Goal: Task Accomplishment & Management: Manage account settings

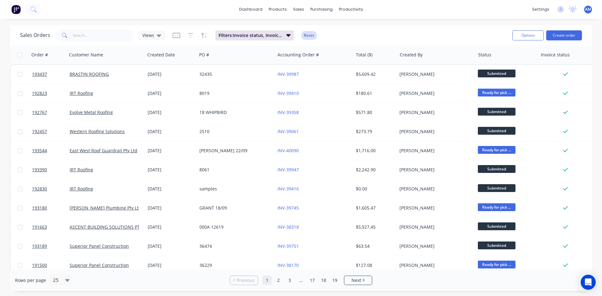
click at [310, 37] on button "Reset" at bounding box center [308, 35] width 15 height 9
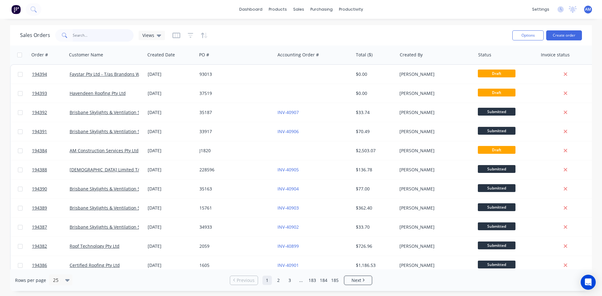
click at [95, 38] on input "text" at bounding box center [103, 35] width 61 height 13
type input "bluescope"
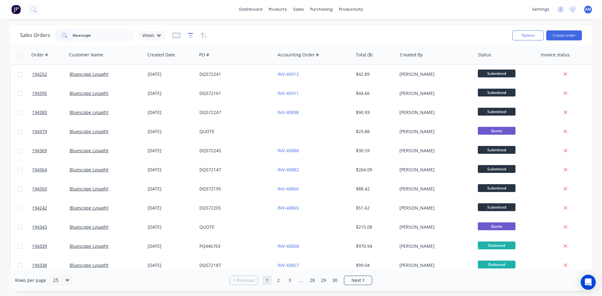
click at [191, 37] on icon "button" at bounding box center [191, 35] width 6 height 6
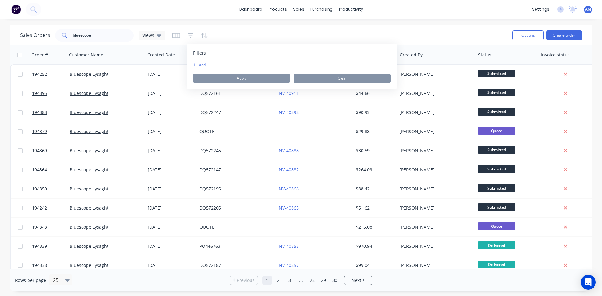
click at [204, 64] on button "add" at bounding box center [201, 64] width 16 height 5
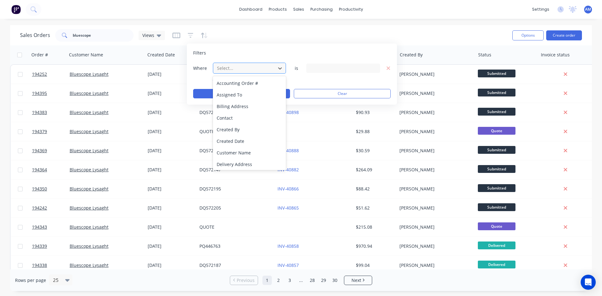
click at [231, 64] on div "Select..." at bounding box center [245, 68] width 60 height 10
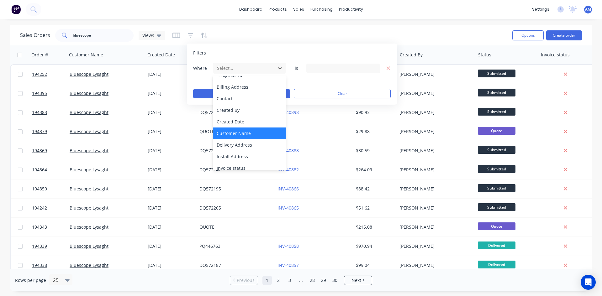
scroll to position [94, 0]
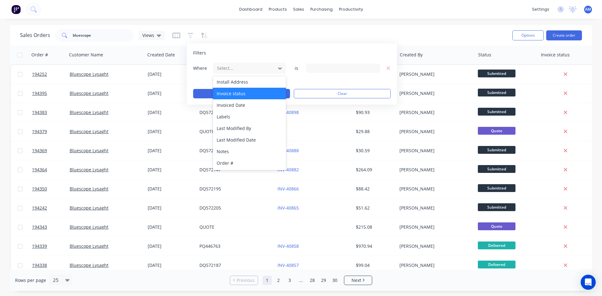
click at [242, 98] on div "Invoice status" at bounding box center [249, 94] width 73 height 12
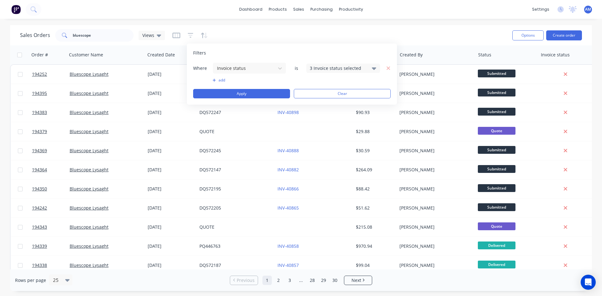
click at [325, 66] on div "3 Invoice status selected" at bounding box center [338, 68] width 57 height 7
click at [334, 105] on div "Not Invoiced" at bounding box center [363, 103] width 75 height 7
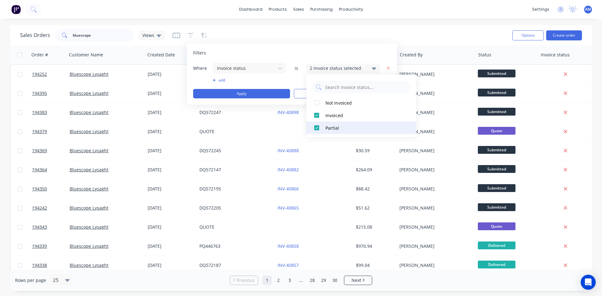
click at [332, 127] on div "Partial" at bounding box center [363, 128] width 75 height 7
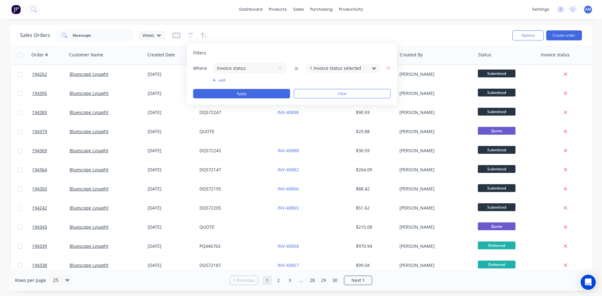
click at [221, 83] on div "Where Invoice status is 1 Invoice status selected add Apply Clear" at bounding box center [292, 80] width 198 height 36
click at [221, 81] on button "add" at bounding box center [250, 80] width 74 height 5
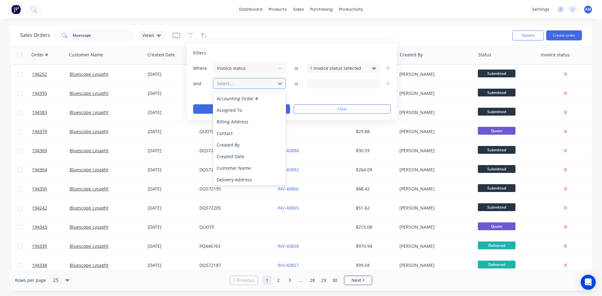
click at [240, 88] on div "Select..." at bounding box center [245, 83] width 60 height 10
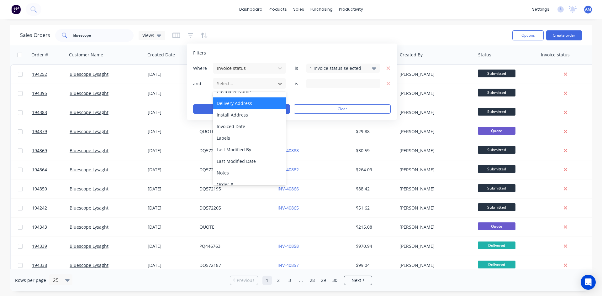
scroll to position [63, 0]
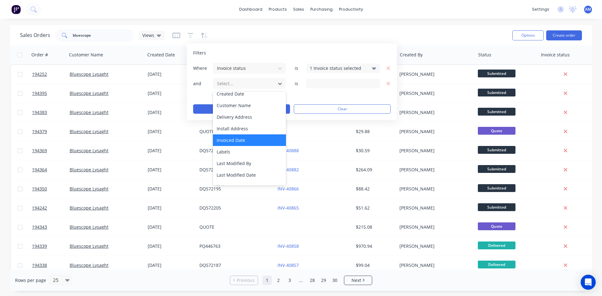
click at [246, 137] on div "Invoiced Date" at bounding box center [249, 141] width 73 height 12
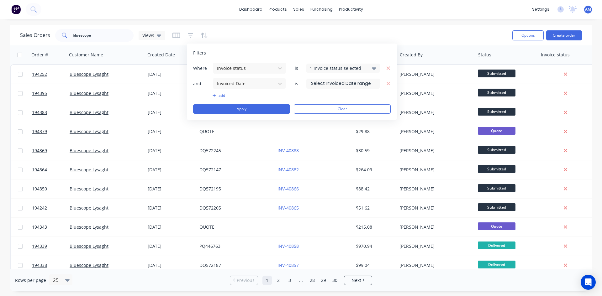
click at [332, 85] on input at bounding box center [343, 83] width 73 height 9
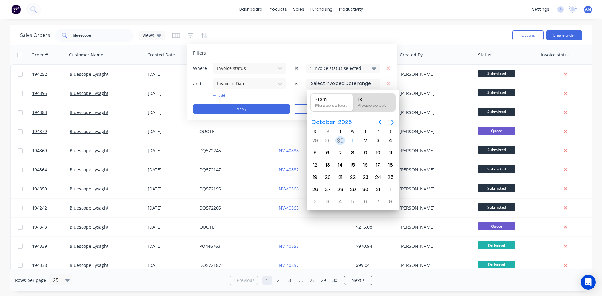
click at [340, 139] on div "30" at bounding box center [340, 140] width 9 height 9
type input "[DATE]"
radio input "false"
radio input "true"
click at [342, 139] on div "30" at bounding box center [340, 140] width 9 height 9
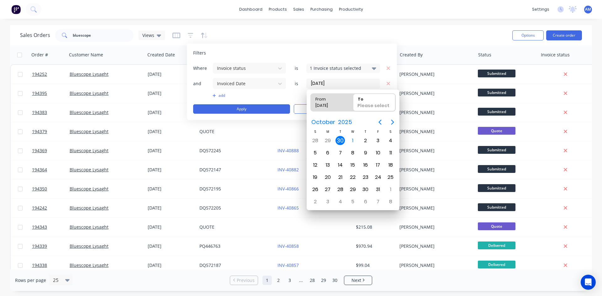
type input "30/09/25 - 30/09/25"
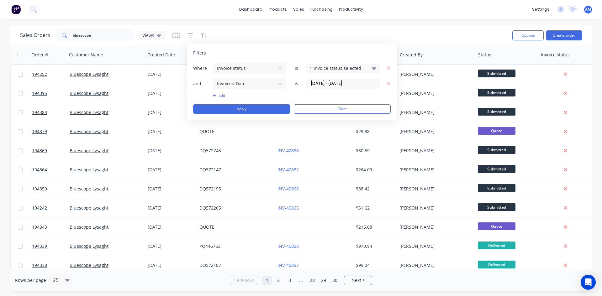
click at [225, 95] on button "add" at bounding box center [250, 95] width 74 height 5
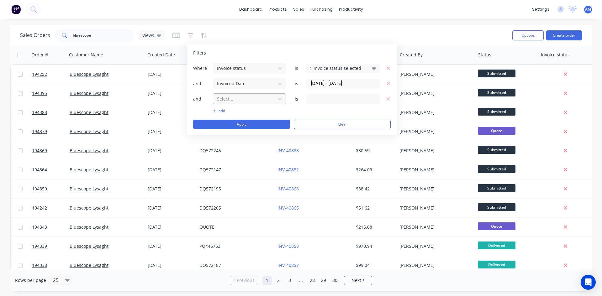
click at [244, 102] on div at bounding box center [244, 99] width 56 height 8
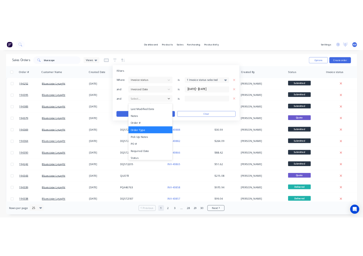
scroll to position [129, 0]
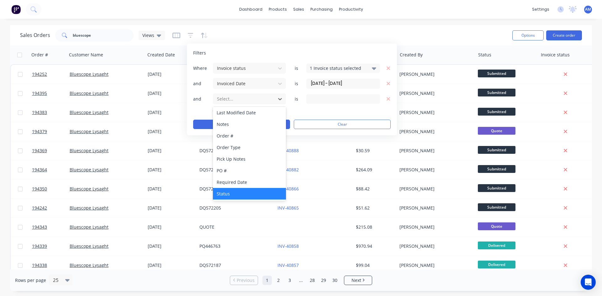
drag, startPoint x: 223, startPoint y: 196, endPoint x: 285, endPoint y: 139, distance: 83.5
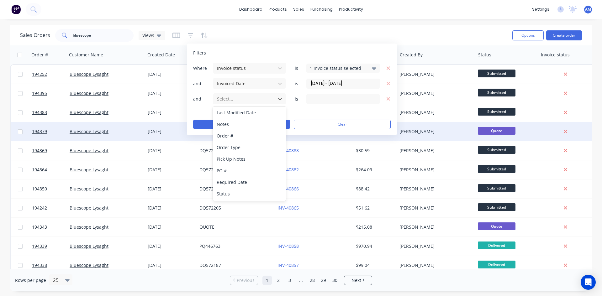
click at [224, 196] on div "Status" at bounding box center [249, 194] width 73 height 12
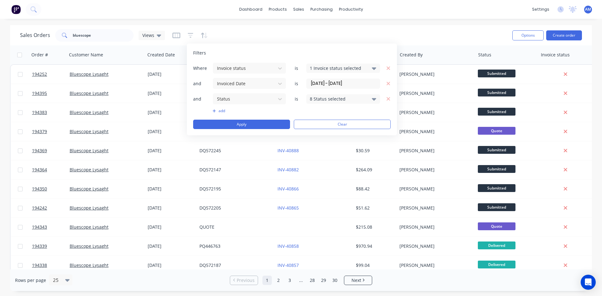
click at [361, 97] on div "8 Status selected" at bounding box center [338, 99] width 57 height 7
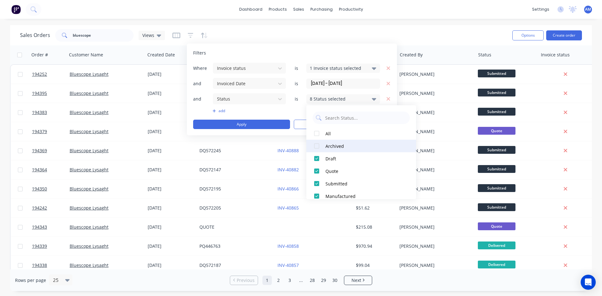
click at [346, 144] on div "Archived" at bounding box center [363, 146] width 75 height 7
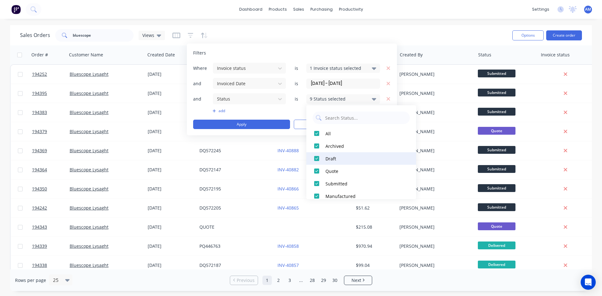
click at [335, 158] on div "Draft" at bounding box center [363, 159] width 75 height 7
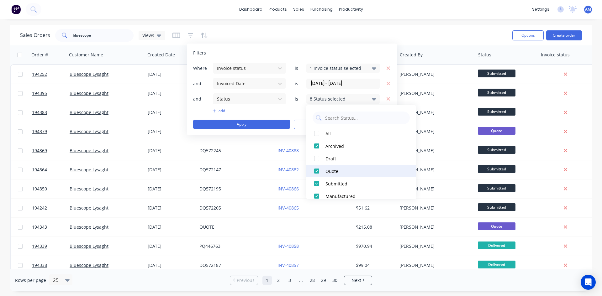
click at [332, 172] on div "Quote" at bounding box center [363, 171] width 75 height 7
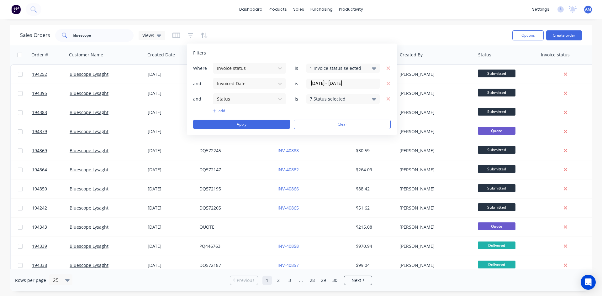
click at [252, 118] on div "Where Invoice status is 1 Invoice status selected and Invoiced Date is 30/09/25…" at bounding box center [292, 95] width 198 height 67
click at [254, 123] on button "Apply" at bounding box center [241, 124] width 97 height 9
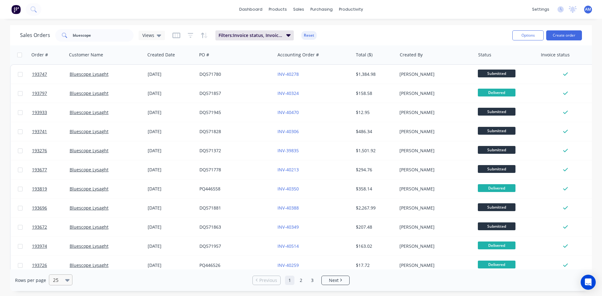
click at [69, 281] on div at bounding box center [68, 280] width 7 height 7
click at [65, 270] on div "100" at bounding box center [60, 265] width 24 height 12
click at [526, 35] on button "Options" at bounding box center [527, 35] width 31 height 10
click at [510, 79] on div "Export" at bounding box center [509, 76] width 58 height 9
click at [312, 37] on button "Reset" at bounding box center [308, 35] width 15 height 9
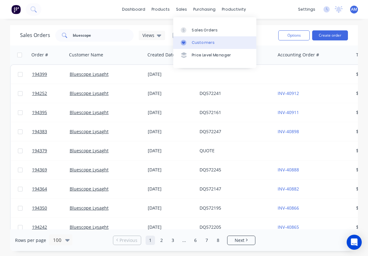
click at [206, 40] on div "Customers" at bounding box center [203, 43] width 23 height 6
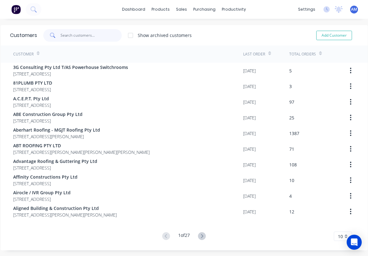
click at [99, 30] on input "text" at bounding box center [91, 35] width 61 height 13
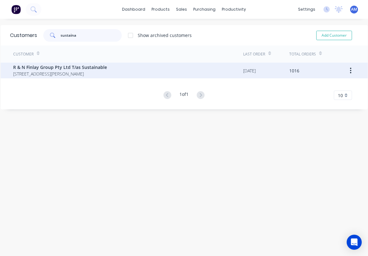
type input "sustaina"
click at [107, 69] on span "R & N Finlay Group Pty Ltd T/as Sustainable" at bounding box center [60, 67] width 94 height 7
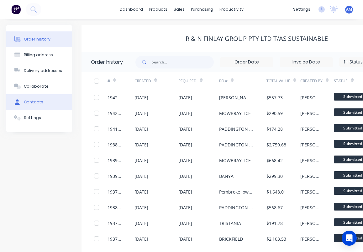
click at [38, 106] on button "Contacts" at bounding box center [39, 102] width 66 height 16
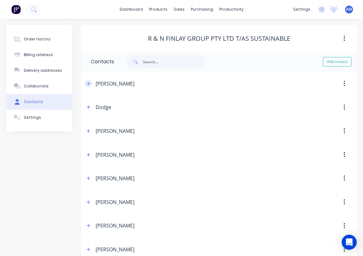
click at [91, 83] on button "button" at bounding box center [89, 84] width 8 height 8
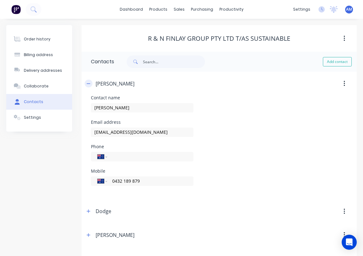
click at [91, 83] on button "button" at bounding box center [89, 84] width 8 height 8
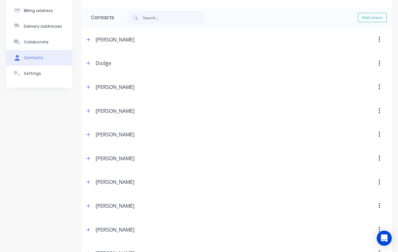
scroll to position [2, 0]
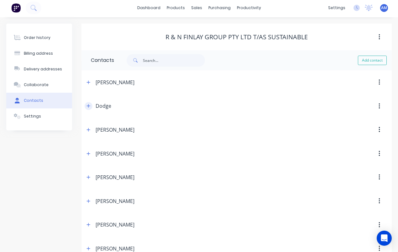
click at [90, 105] on icon "button" at bounding box center [89, 106] width 4 height 4
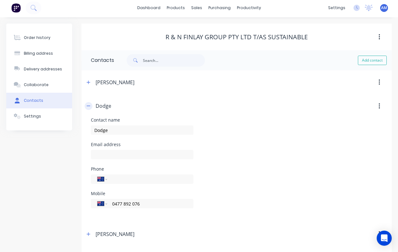
click at [90, 105] on icon "button" at bounding box center [89, 106] width 4 height 4
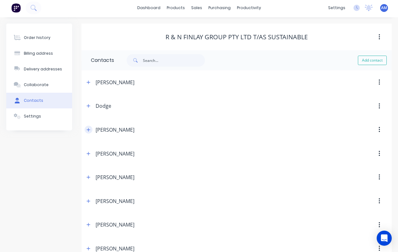
click at [90, 128] on icon "button" at bounding box center [89, 129] width 4 height 4
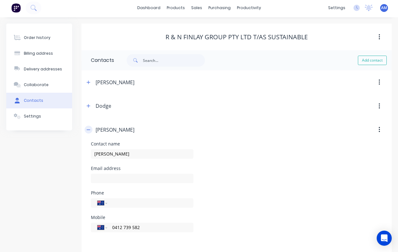
click at [90, 128] on icon "button" at bounding box center [89, 129] width 4 height 4
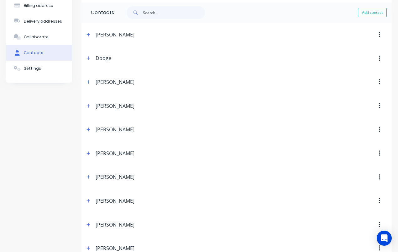
scroll to position [33, 0]
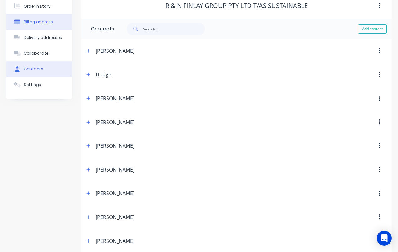
click at [39, 22] on div "Billing address" at bounding box center [38, 22] width 29 height 6
select select "AU"
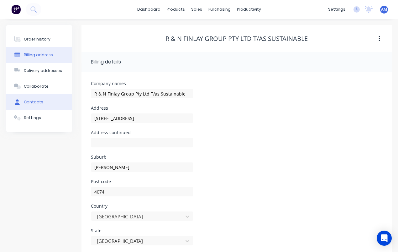
click at [35, 105] on button "Contacts" at bounding box center [39, 102] width 66 height 16
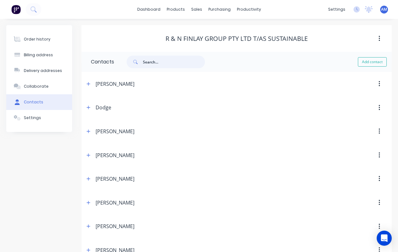
click at [168, 61] on input "text" at bounding box center [174, 62] width 62 height 13
type input "admin"
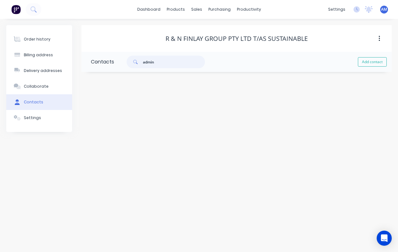
drag, startPoint x: 168, startPoint y: 61, endPoint x: 133, endPoint y: 61, distance: 35.4
click at [133, 61] on div "admin" at bounding box center [166, 62] width 78 height 13
select select "AU"
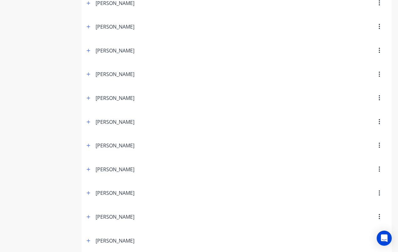
scroll to position [158, 0]
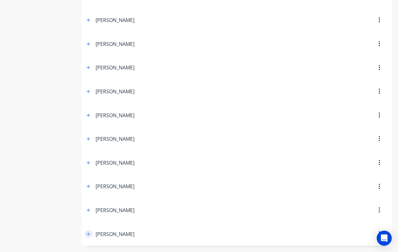
click at [90, 235] on icon "button" at bounding box center [89, 233] width 4 height 4
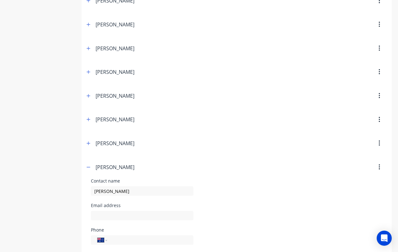
scroll to position [263, 0]
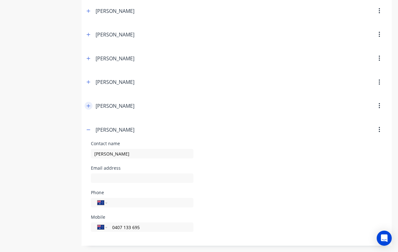
click at [88, 108] on button "button" at bounding box center [89, 106] width 8 height 8
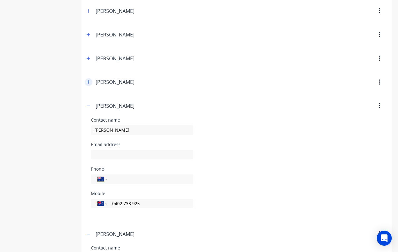
click at [90, 82] on icon "button" at bounding box center [88, 81] width 3 height 3
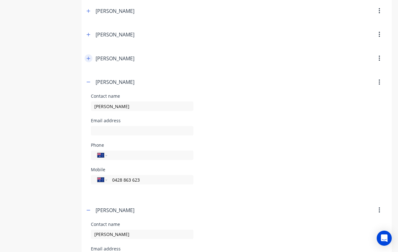
click at [90, 58] on icon "button" at bounding box center [89, 58] width 4 height 4
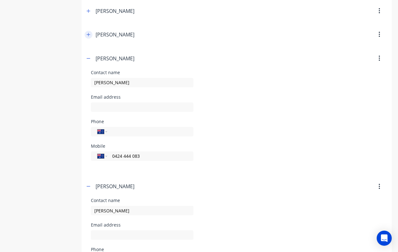
click at [89, 36] on icon "button" at bounding box center [89, 34] width 4 height 4
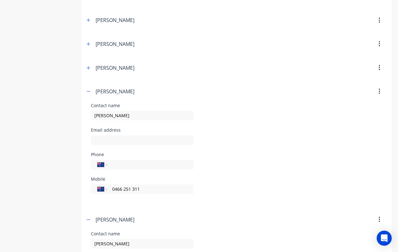
scroll to position [200, 0]
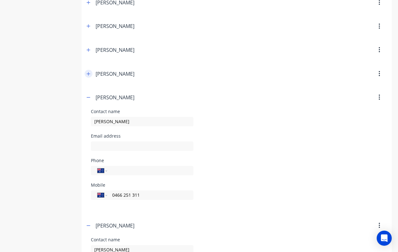
click at [88, 72] on icon "button" at bounding box center [89, 74] width 4 height 4
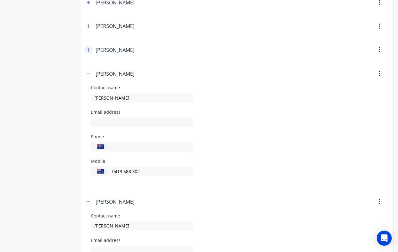
click at [85, 48] on button "button" at bounding box center [89, 50] width 8 height 8
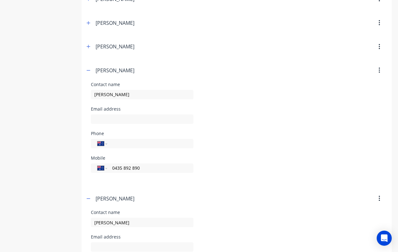
scroll to position [168, 0]
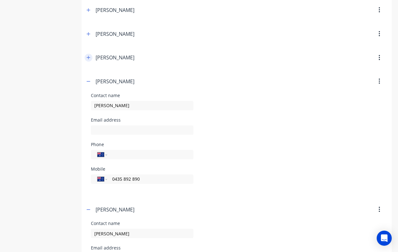
click at [89, 60] on icon "button" at bounding box center [89, 57] width 4 height 4
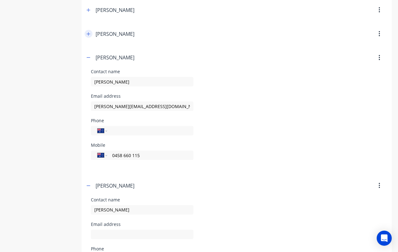
click at [88, 34] on icon "button" at bounding box center [88, 33] width 3 height 3
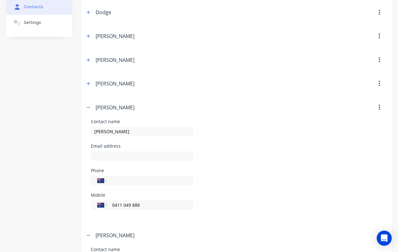
scroll to position [74, 0]
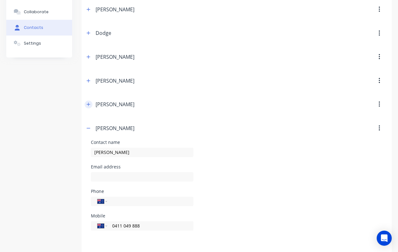
click at [88, 101] on button "button" at bounding box center [89, 104] width 8 height 8
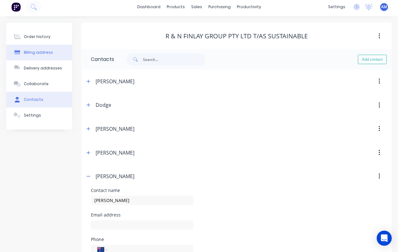
scroll to position [0, 0]
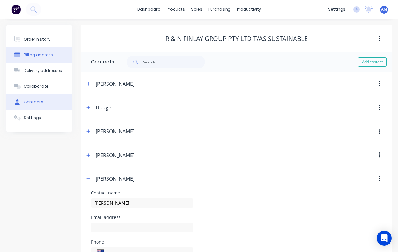
click at [62, 62] on button "Billing address" at bounding box center [39, 55] width 66 height 16
select select "AU"
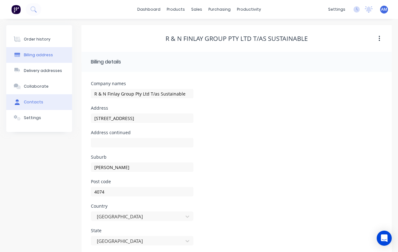
click at [44, 104] on button "Contacts" at bounding box center [39, 102] width 66 height 16
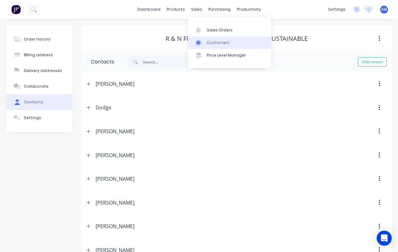
click at [209, 44] on div "Customers" at bounding box center [218, 43] width 23 height 6
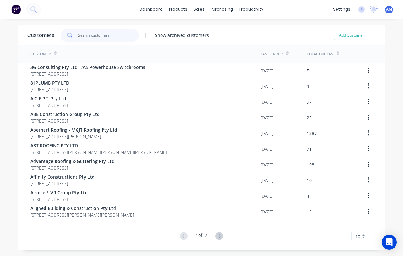
click at [108, 36] on input "text" at bounding box center [108, 35] width 61 height 13
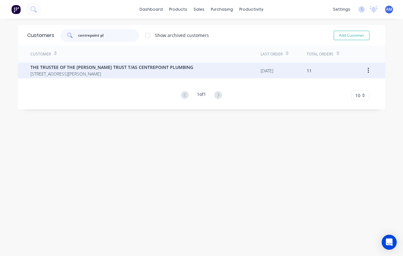
type input "centrepoint pl"
click at [134, 72] on span "23 ROWLAND STREET SLACKS CREEK Queensland Australia 4127" at bounding box center [111, 74] width 163 height 7
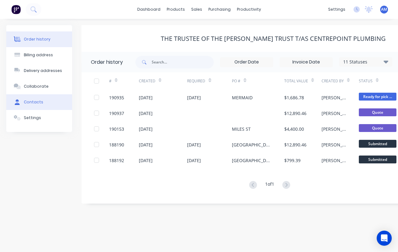
click at [44, 104] on button "Contacts" at bounding box center [39, 102] width 66 height 16
select select "AU"
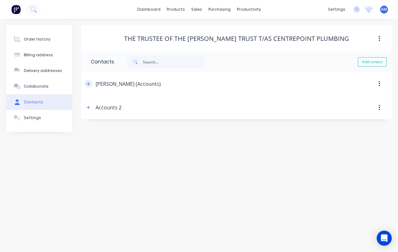
click at [89, 83] on icon "button" at bounding box center [89, 84] width 4 height 4
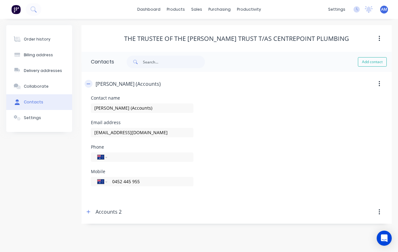
click at [90, 83] on icon "button" at bounding box center [89, 84] width 4 height 4
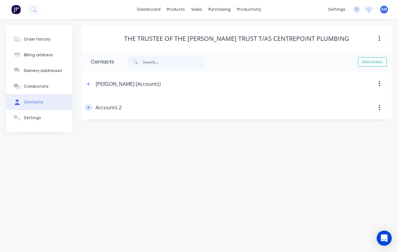
click at [89, 106] on icon "button" at bounding box center [88, 107] width 3 height 3
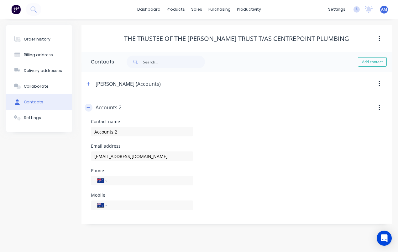
click at [89, 106] on icon "button" at bounding box center [89, 107] width 4 height 4
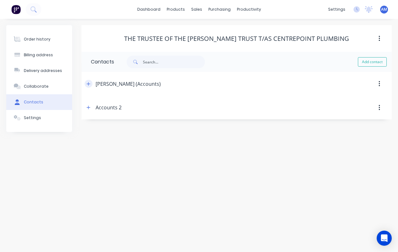
click at [90, 82] on icon "button" at bounding box center [89, 84] width 4 height 4
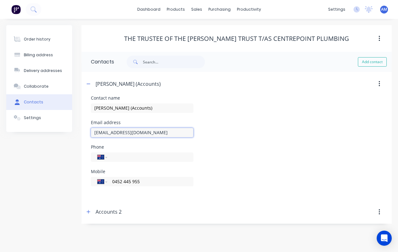
click at [140, 133] on input "accounts@centrepoinplumbing.com.au" at bounding box center [142, 132] width 103 height 9
type input "accounts@centrepointplumbing.com.au"
click at [88, 86] on icon "button" at bounding box center [89, 84] width 4 height 4
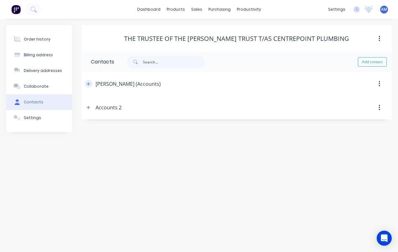
click at [87, 84] on icon "button" at bounding box center [89, 84] width 4 height 4
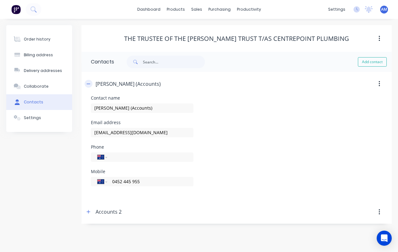
click at [87, 84] on icon "button" at bounding box center [89, 84] width 4 height 4
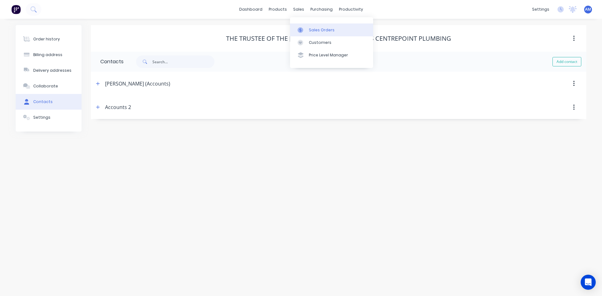
click at [305, 31] on div at bounding box center [302, 30] width 9 height 6
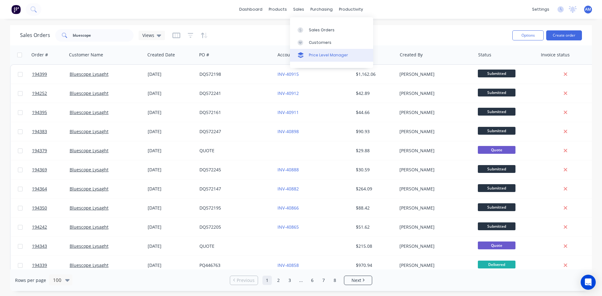
click at [316, 52] on div "Price Level Manager" at bounding box center [328, 55] width 39 height 6
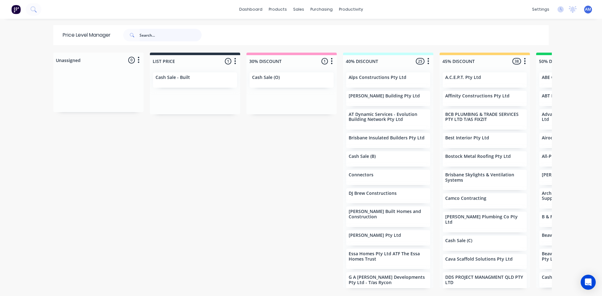
click at [169, 35] on input "text" at bounding box center [171, 35] width 62 height 13
type input "amj"
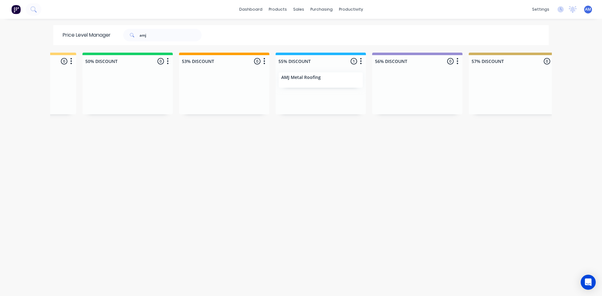
scroll to position [0, 461]
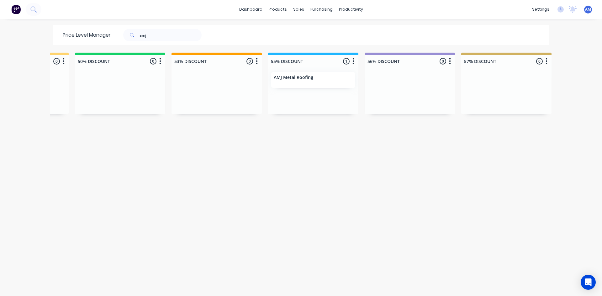
drag, startPoint x: 158, startPoint y: 28, endPoint x: 128, endPoint y: 31, distance: 30.6
click at [128, 31] on div "Price Level Manager amj" at bounding box center [135, 35] width 164 height 20
drag, startPoint x: 153, startPoint y: 39, endPoint x: 135, endPoint y: 40, distance: 17.9
click at [135, 40] on div "amj" at bounding box center [162, 35] width 78 height 13
type input "ascent"
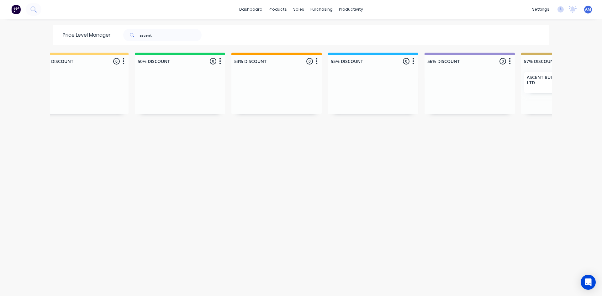
scroll to position [0, 571]
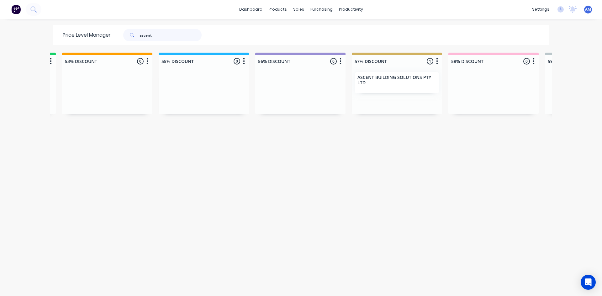
drag, startPoint x: 163, startPoint y: 36, endPoint x: 60, endPoint y: 42, distance: 103.1
click at [64, 40] on div "Price Level Manager ascent" at bounding box center [135, 35] width 164 height 20
type input "beavis"
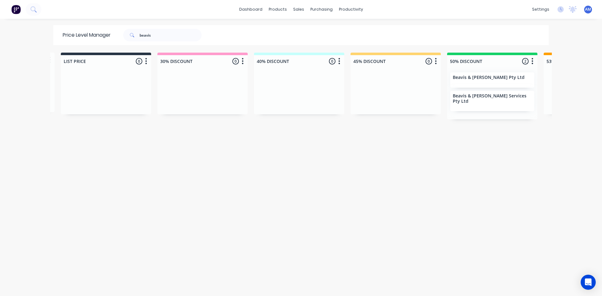
scroll to position [0, 90]
drag, startPoint x: 162, startPoint y: 32, endPoint x: 107, endPoint y: 39, distance: 55.6
click at [107, 38] on div "Price Level Manager beavis" at bounding box center [135, 35] width 164 height 20
type input "border metal"
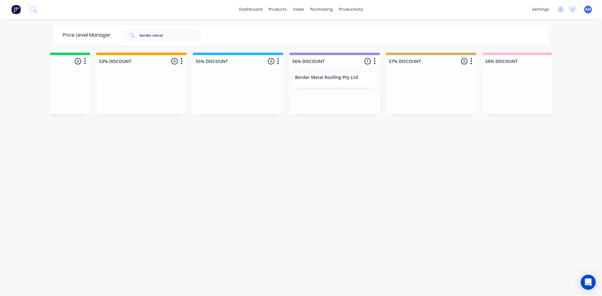
scroll to position [0, 575]
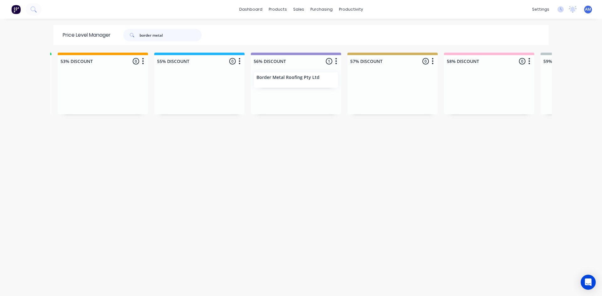
drag, startPoint x: 183, startPoint y: 36, endPoint x: 109, endPoint y: 40, distance: 73.2
click at [114, 39] on div "border metal" at bounding box center [161, 35] width 100 height 13
type input "brastin"
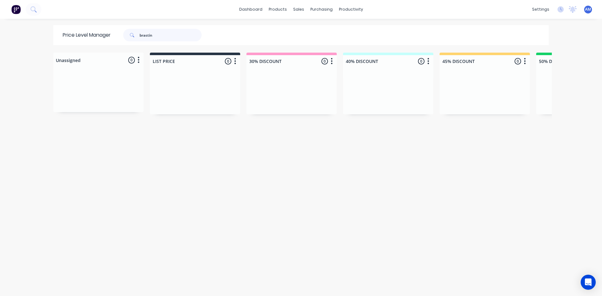
drag, startPoint x: 167, startPoint y: 35, endPoint x: 106, endPoint y: 35, distance: 61.8
click at [106, 35] on div "Price Level Manager brastin" at bounding box center [135, 35] width 164 height 20
type input "certified"
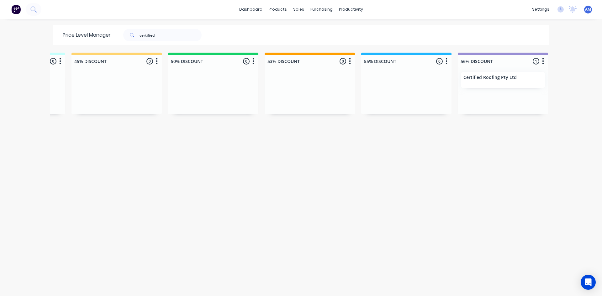
scroll to position [0, 385]
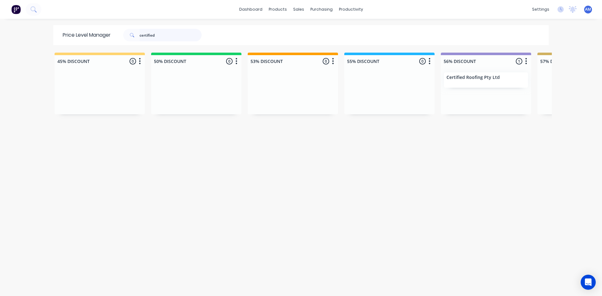
drag, startPoint x: 124, startPoint y: 30, endPoint x: 95, endPoint y: 33, distance: 28.7
click at [98, 32] on div "Price Level Manager certified" at bounding box center [135, 35] width 164 height 20
type input "connors"
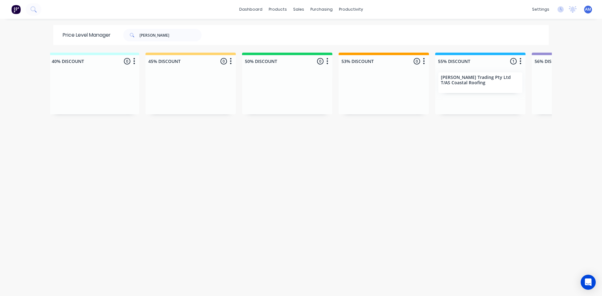
scroll to position [0, 337]
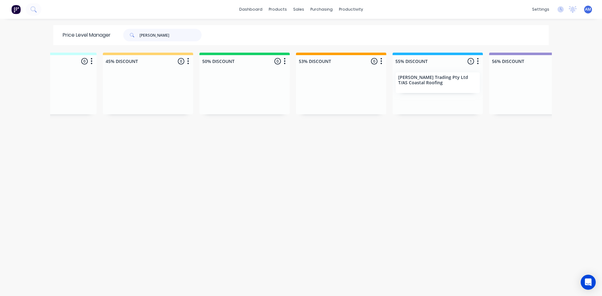
drag, startPoint x: 166, startPoint y: 36, endPoint x: 112, endPoint y: 37, distance: 54.6
click at [113, 36] on div "connors" at bounding box center [161, 35] width 100 height 13
type input "H&L"
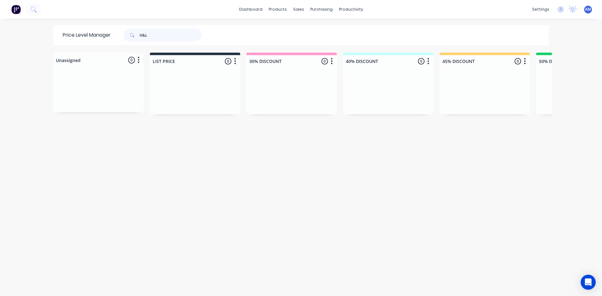
drag, startPoint x: 153, startPoint y: 38, endPoint x: 100, endPoint y: 37, distance: 53.3
click at [100, 37] on div "Price Level Manager H&L" at bounding box center [135, 35] width 164 height 20
type input "heelass"
drag, startPoint x: 167, startPoint y: 39, endPoint x: 92, endPoint y: 41, distance: 75.0
click at [92, 41] on div "Price Level Manager heelass" at bounding box center [135, 35] width 164 height 20
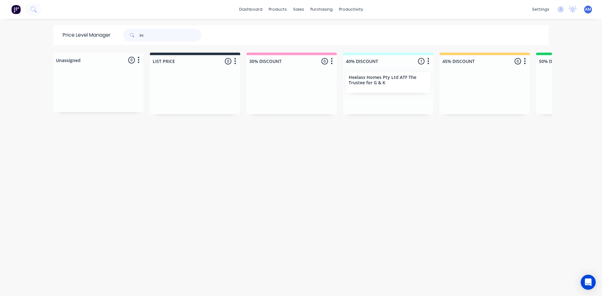
type input "irt"
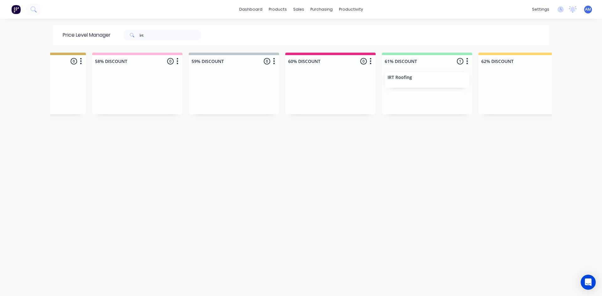
scroll to position [0, 929]
drag, startPoint x: 156, startPoint y: 36, endPoint x: 106, endPoint y: 35, distance: 50.5
click at [108, 35] on div "Price Level Manager irt" at bounding box center [135, 35] width 164 height 20
type input "joii"
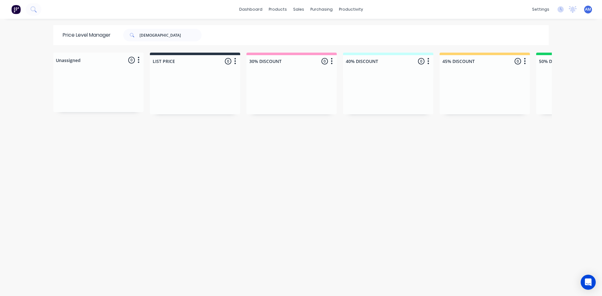
scroll to position [0, 439]
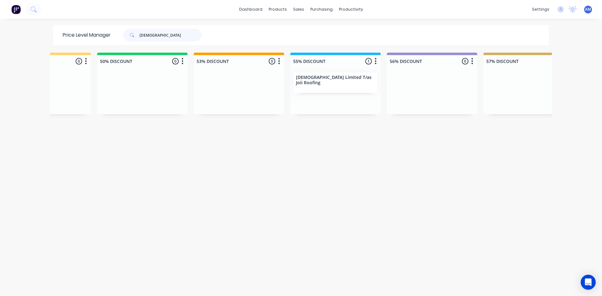
drag, startPoint x: 152, startPoint y: 38, endPoint x: 103, endPoint y: 38, distance: 49.6
click at [103, 37] on div "Price Level Manager joii" at bounding box center [135, 35] width 164 height 20
type input "laid"
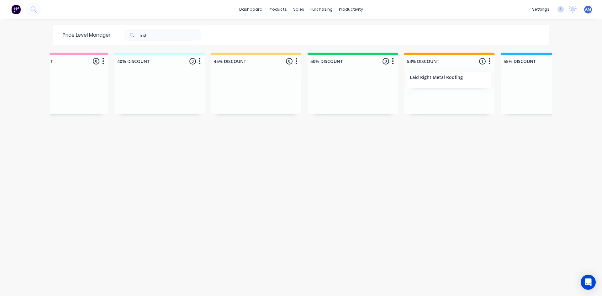
scroll to position [0, 440]
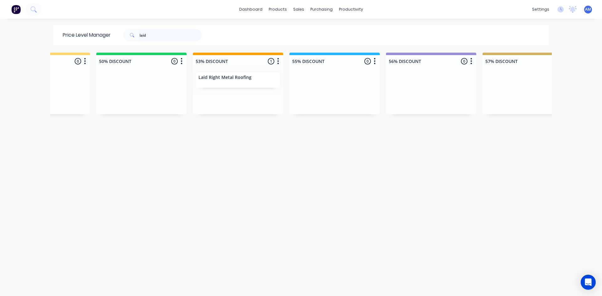
drag, startPoint x: 131, startPoint y: 34, endPoint x: 119, endPoint y: 34, distance: 11.9
click at [119, 34] on div "laid" at bounding box center [159, 35] width 85 height 13
type input "lanham"
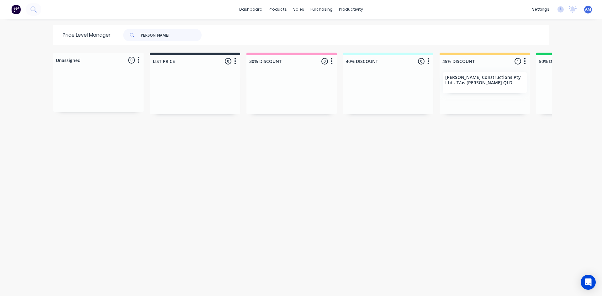
drag, startPoint x: 161, startPoint y: 34, endPoint x: 96, endPoint y: 34, distance: 64.9
click at [96, 34] on div "Price Level Manager lanham" at bounding box center [135, 35] width 164 height 20
type input "lawton"
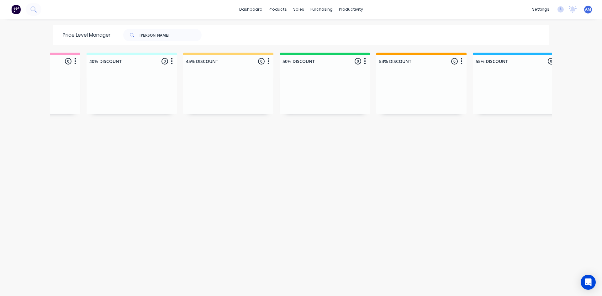
scroll to position [0, 641]
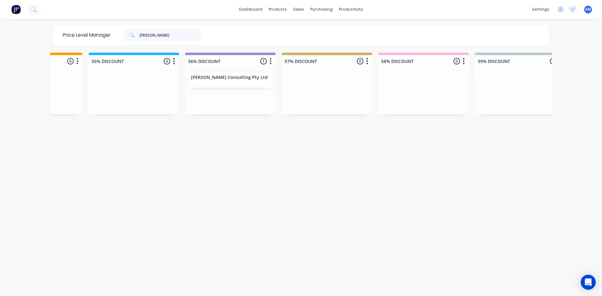
drag, startPoint x: 159, startPoint y: 35, endPoint x: 79, endPoint y: 34, distance: 79.7
click at [81, 32] on div "Price Level Manager lawton" at bounding box center [135, 35] width 164 height 20
type input "mcpherson"
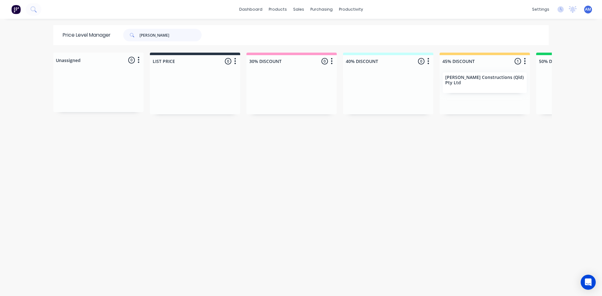
drag, startPoint x: 164, startPoint y: 31, endPoint x: 120, endPoint y: 37, distance: 44.0
click at [120, 37] on div "mcpherson" at bounding box center [159, 35] width 85 height 13
type input "mtec"
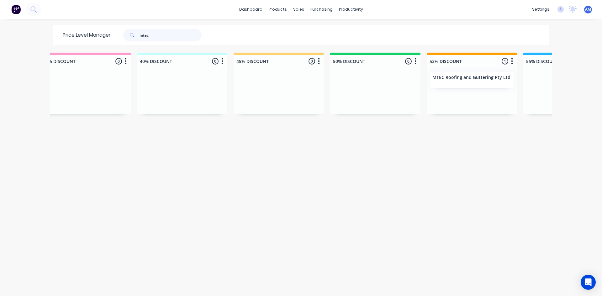
drag, startPoint x: 138, startPoint y: 39, endPoint x: 84, endPoint y: 43, distance: 54.1
click at [84, 43] on div "Price Level Manager mtec" at bounding box center [135, 35] width 164 height 20
type input "mckspec"
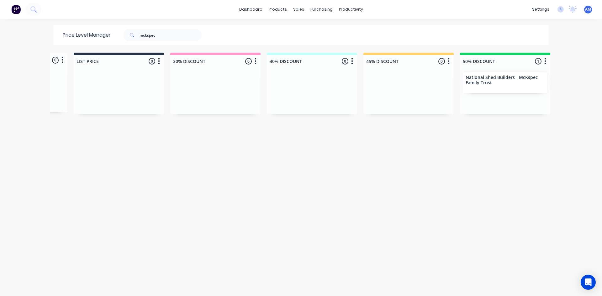
scroll to position [0, 79]
drag, startPoint x: 162, startPoint y: 38, endPoint x: 108, endPoint y: 38, distance: 54.6
click at [108, 38] on div "Price Level Manager mckspec" at bounding box center [135, 35] width 164 height 20
type input "platinum"
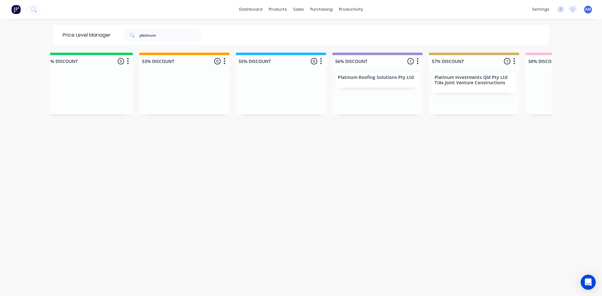
scroll to position [0, 500]
drag, startPoint x: 165, startPoint y: 33, endPoint x: 106, endPoint y: 40, distance: 59.0
click at [106, 40] on div "Price Level Manager platinum" at bounding box center [135, 35] width 164 height 20
type input "qld exterior"
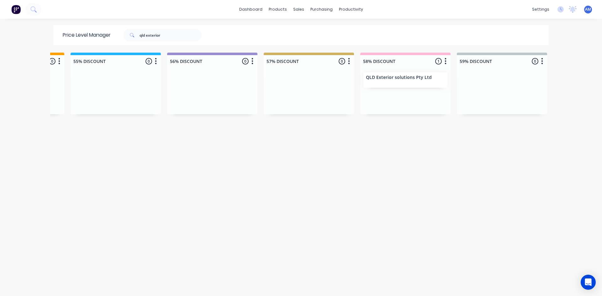
scroll to position [0, 697]
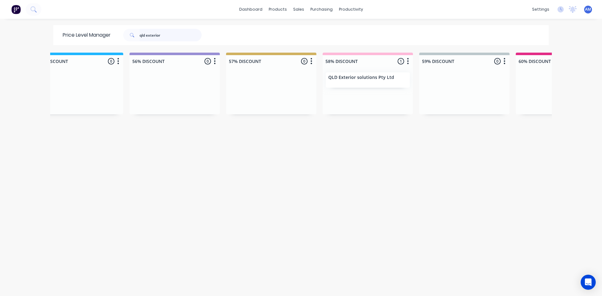
drag, startPoint x: 174, startPoint y: 35, endPoint x: 46, endPoint y: 41, distance: 128.1
click at [56, 33] on div "Price Level Manager qld exterior" at bounding box center [135, 35] width 164 height 20
type input "industrial cladding"
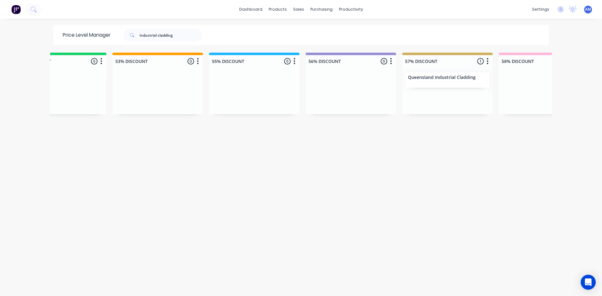
scroll to position [0, 557]
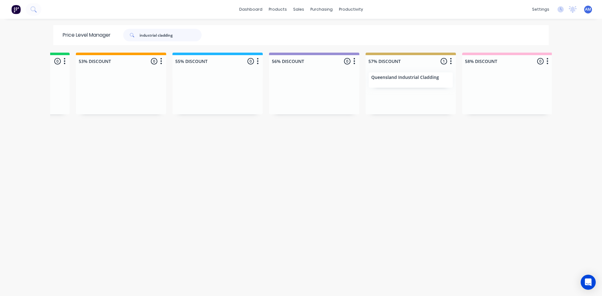
drag, startPoint x: 174, startPoint y: 35, endPoint x: 88, endPoint y: 35, distance: 85.9
click at [89, 34] on div "Price Level Manager industrial cladding" at bounding box center [135, 35] width 164 height 20
type input "insulated panel"
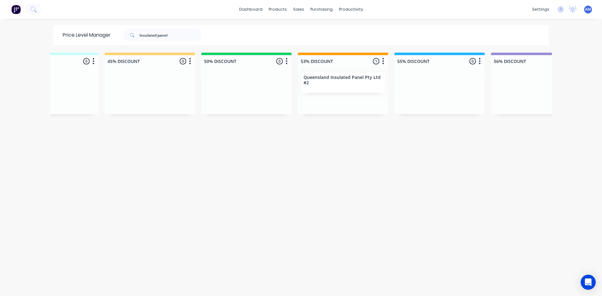
scroll to position [0, 361]
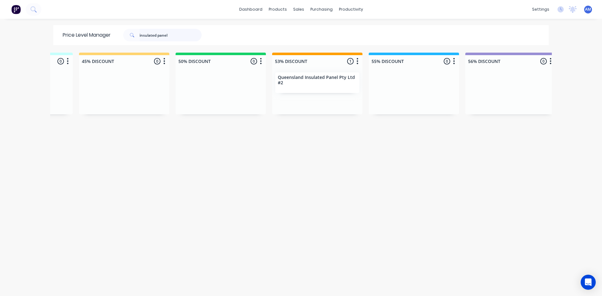
drag, startPoint x: 176, startPoint y: 35, endPoint x: 56, endPoint y: 43, distance: 120.1
click at [58, 43] on div "Price Level Manager insulated panel" at bounding box center [135, 35] width 164 height 20
type input "r&F"
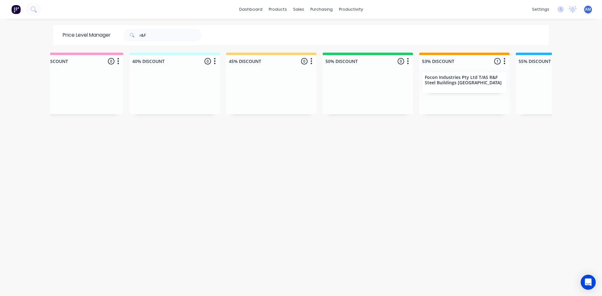
scroll to position [0, 327]
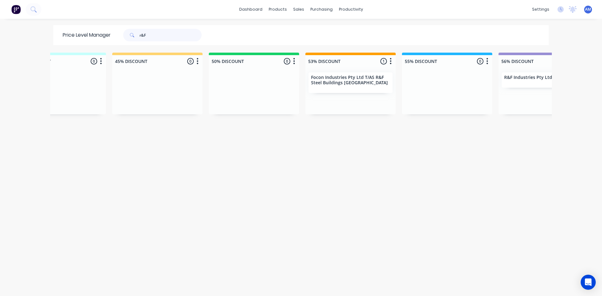
drag, startPoint x: 163, startPoint y: 40, endPoint x: 105, endPoint y: 44, distance: 58.8
click at [107, 44] on div "Price Level Manager r&F" at bounding box center [135, 35] width 164 height 20
type input "results"
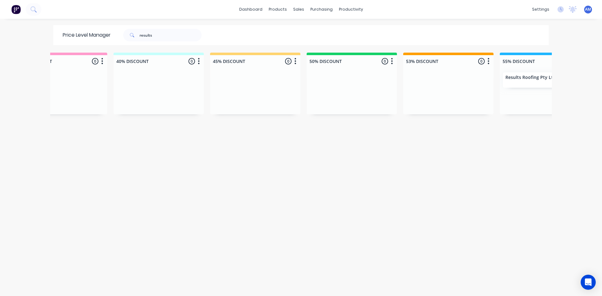
scroll to position [0, 294]
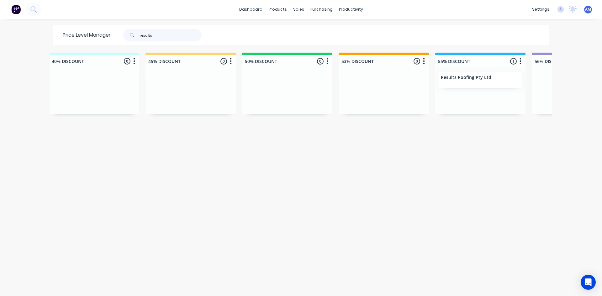
drag, startPoint x: 158, startPoint y: 32, endPoint x: 96, endPoint y: 39, distance: 61.9
click at [96, 39] on div "Price Level Manager results" at bounding box center [135, 35] width 164 height 20
type input "roofi"
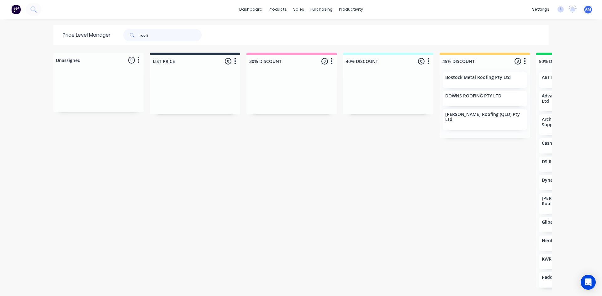
click at [149, 35] on input "roofi" at bounding box center [171, 35] width 62 height 13
type input "roofit"
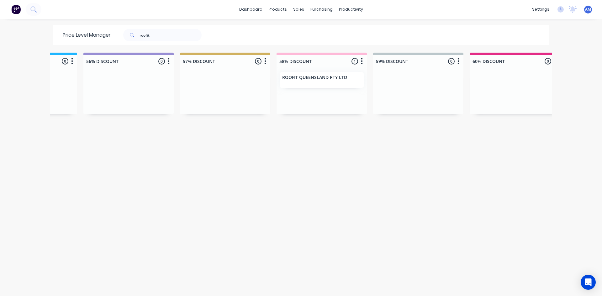
scroll to position [0, 825]
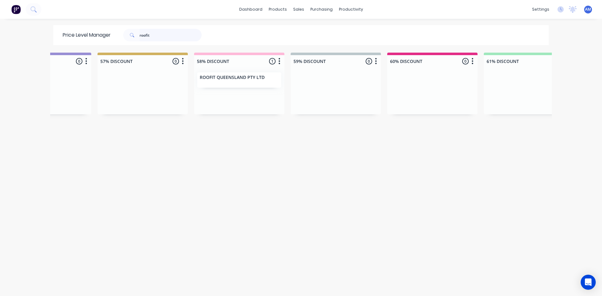
drag, startPoint x: 181, startPoint y: 33, endPoint x: 39, endPoint y: 47, distance: 143.0
click at [41, 45] on div "dashboard products sales purchasing productivity dashboard products Product Cat…" at bounding box center [301, 148] width 602 height 296
type input "sean"
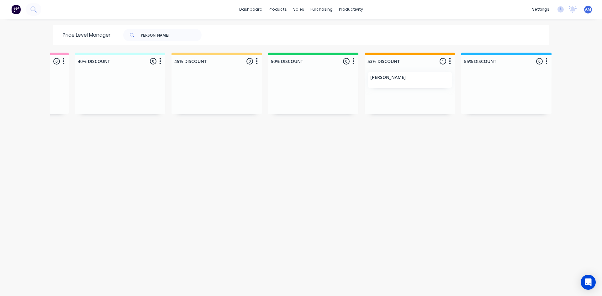
scroll to position [0, 374]
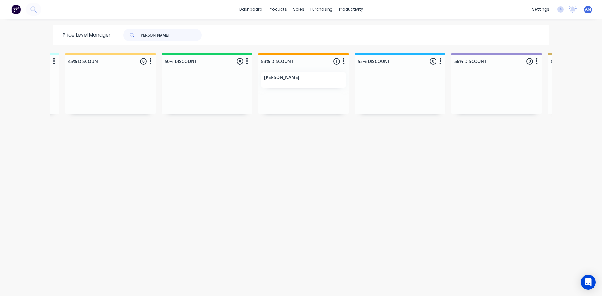
drag, startPoint x: 166, startPoint y: 35, endPoint x: 82, endPoint y: 39, distance: 84.8
click at [82, 39] on div "Price Level Manager sean" at bounding box center [135, 35] width 164 height 20
type input "simpson"
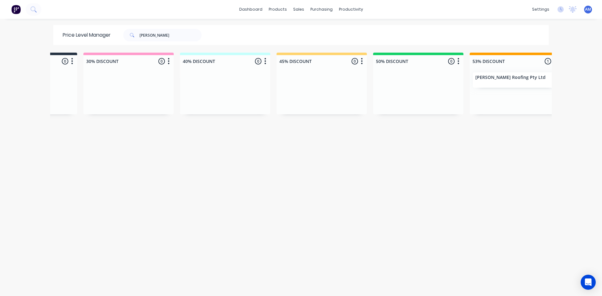
scroll to position [0, 219]
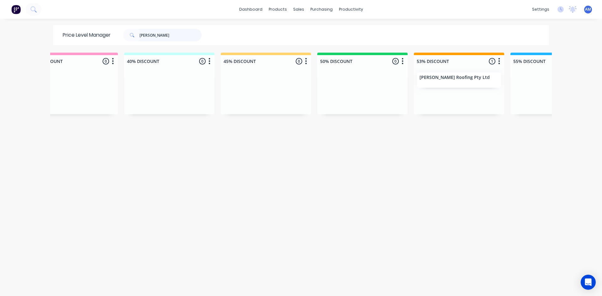
drag, startPoint x: 157, startPoint y: 35, endPoint x: 79, endPoint y: 40, distance: 78.8
click at [83, 39] on div "Price Level Manager simpson" at bounding box center [135, 35] width 164 height 20
type input "speciality"
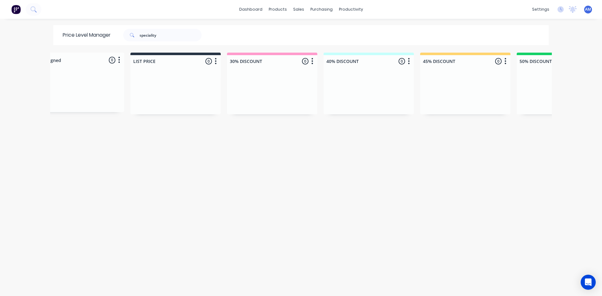
scroll to position [0, 0]
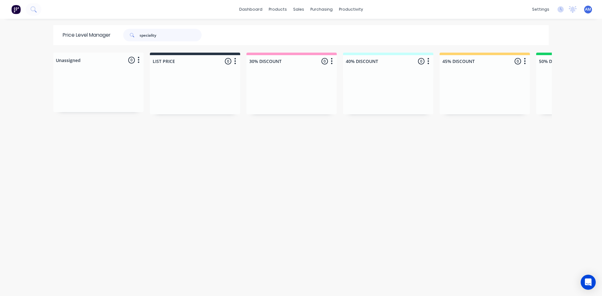
drag, startPoint x: 169, startPoint y: 34, endPoint x: 86, endPoint y: 34, distance: 83.7
click at [86, 34] on div "Price Level Manager speciality" at bounding box center [135, 35] width 164 height 20
type input "specialty roofing"
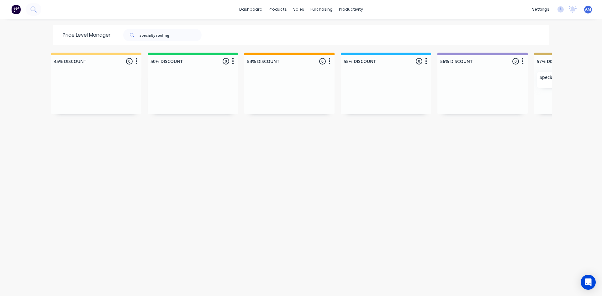
scroll to position [0, 513]
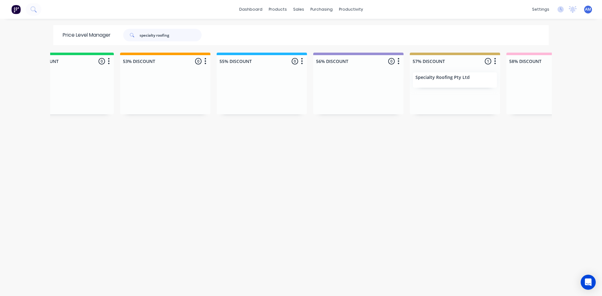
drag, startPoint x: 191, startPoint y: 36, endPoint x: 34, endPoint y: 35, distance: 157.4
click at [35, 34] on div "dashboard products sales purchasing productivity dashboard products Product Cat…" at bounding box center [301, 148] width 602 height 296
type input "summit"
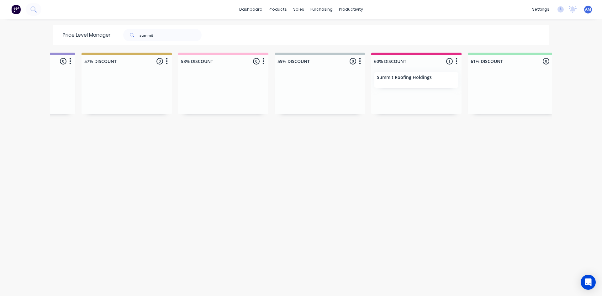
scroll to position [0, 845]
drag, startPoint x: 159, startPoint y: 32, endPoint x: 62, endPoint y: 37, distance: 97.0
click at [65, 35] on div "Price Level Manager summit" at bounding box center [135, 35] width 164 height 20
type input "tnt roofing"
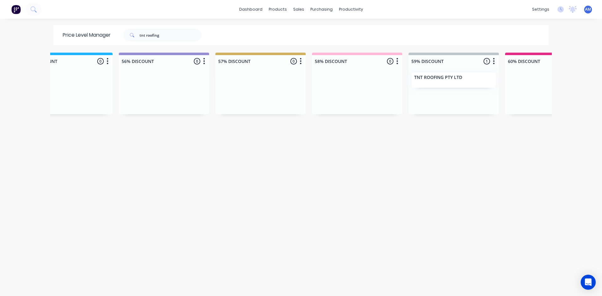
scroll to position [0, 769]
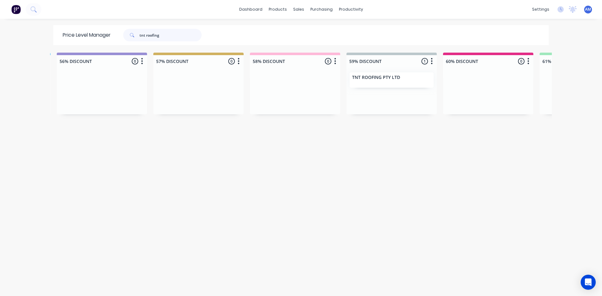
drag, startPoint x: 171, startPoint y: 38, endPoint x: 42, endPoint y: 45, distance: 128.5
click at [47, 44] on div "dashboard products sales purchasing productivity dashboard products Product Cat…" at bounding box center [301, 148] width 602 height 296
type input "vantage"
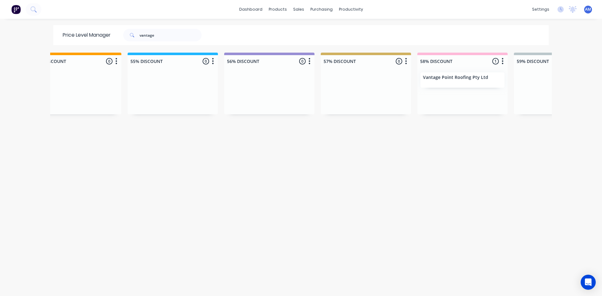
scroll to position [0, 670]
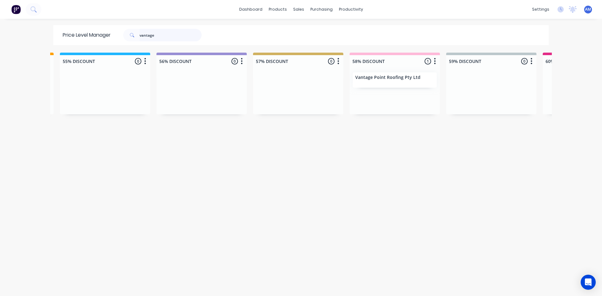
drag, startPoint x: 160, startPoint y: 36, endPoint x: 77, endPoint y: 44, distance: 83.2
click at [81, 44] on div "Price Level Manager vantage" at bounding box center [135, 35] width 164 height 20
type input "ysb"
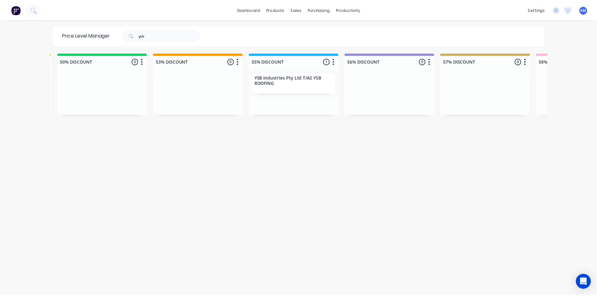
scroll to position [0, 525]
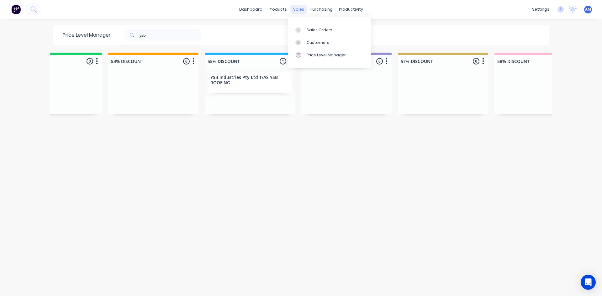
click at [298, 10] on div "sales" at bounding box center [298, 9] width 17 height 9
click at [304, 33] on link "Sales Orders" at bounding box center [329, 30] width 83 height 13
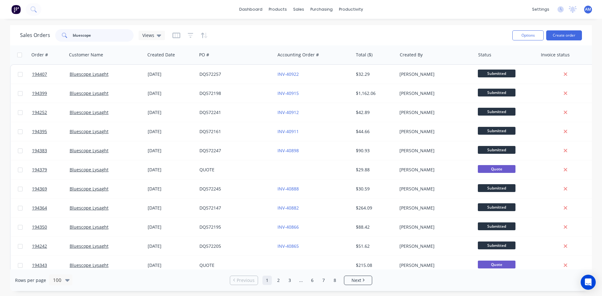
drag, startPoint x: 93, startPoint y: 36, endPoint x: 59, endPoint y: 30, distance: 35.4
click at [59, 30] on div "bluescope" at bounding box center [94, 35] width 78 height 13
type input "194217"
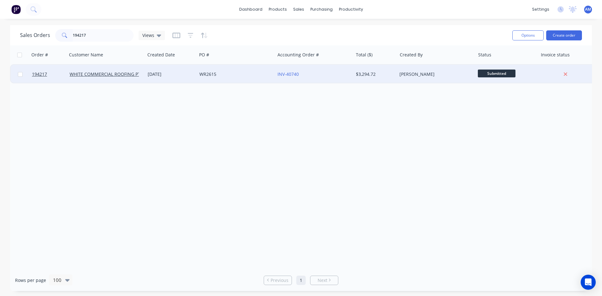
click at [245, 74] on div "WR2615" at bounding box center [234, 74] width 70 height 6
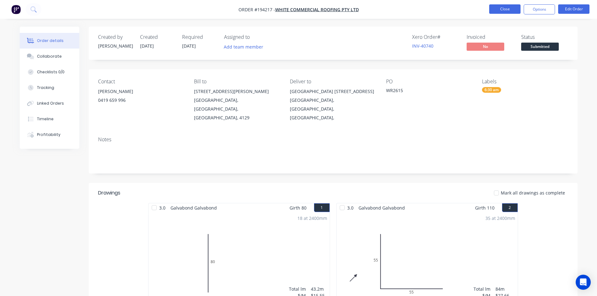
click at [499, 13] on button "Close" at bounding box center [505, 8] width 31 height 9
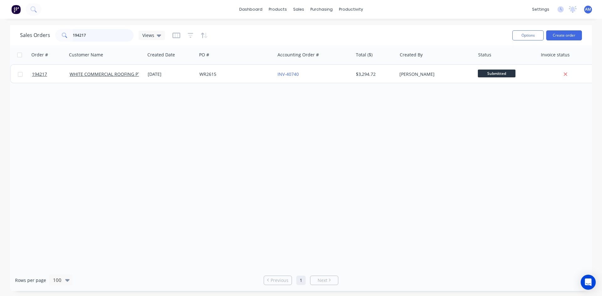
drag, startPoint x: 89, startPoint y: 36, endPoint x: 50, endPoint y: 33, distance: 39.6
click at [50, 33] on div "Sales Orders 194217 Views" at bounding box center [92, 35] width 145 height 13
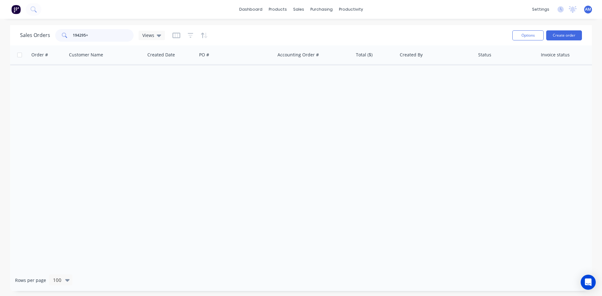
type input "194295"
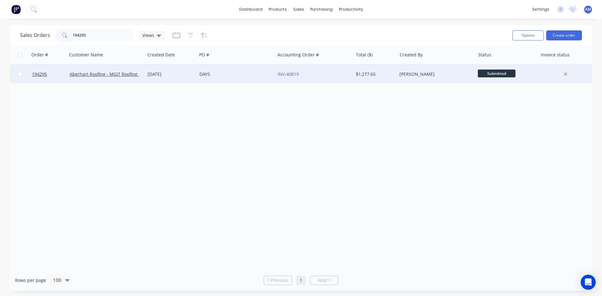
click at [238, 74] on div "DAYS" at bounding box center [234, 74] width 70 height 6
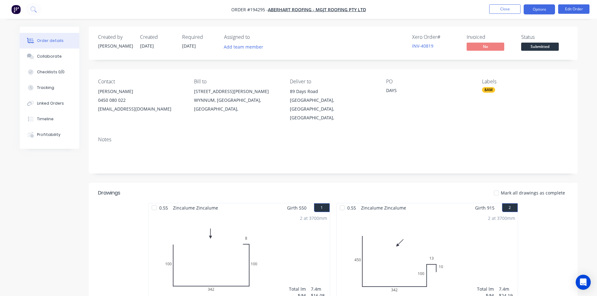
click at [531, 10] on button "Options" at bounding box center [539, 9] width 31 height 10
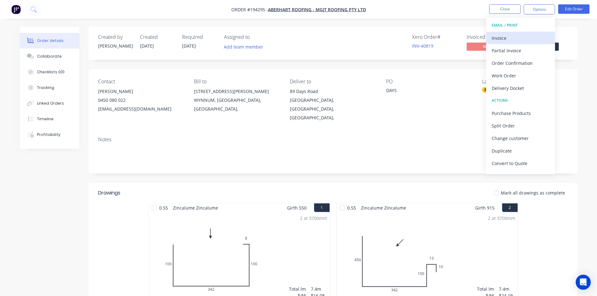
click at [523, 35] on div "Invoice" at bounding box center [521, 38] width 58 height 9
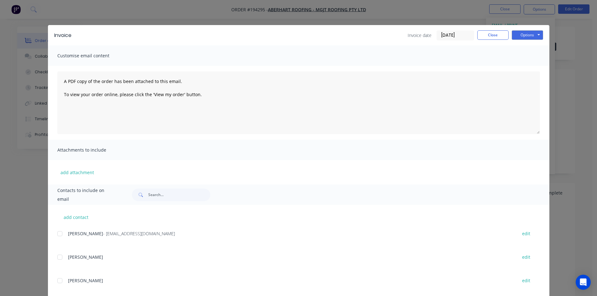
click at [56, 235] on div at bounding box center [60, 234] width 13 height 13
click at [531, 35] on button "Options" at bounding box center [527, 34] width 31 height 9
click at [526, 68] on button "Email" at bounding box center [532, 67] width 40 height 10
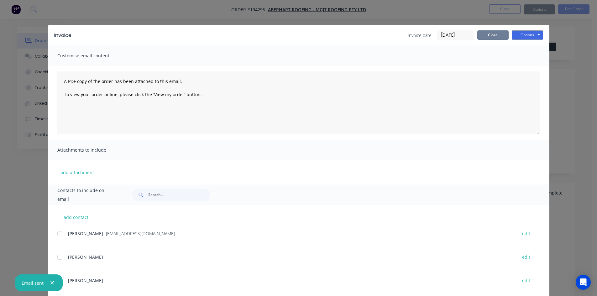
click at [487, 37] on button "Close" at bounding box center [493, 34] width 31 height 9
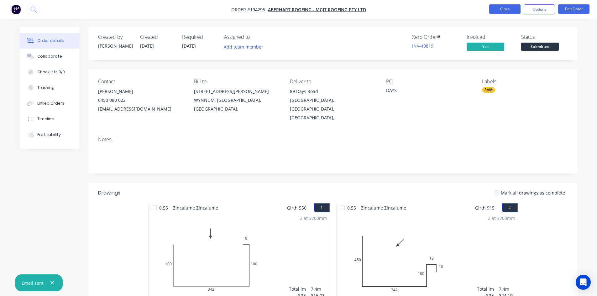
click at [497, 11] on button "Close" at bounding box center [505, 8] width 31 height 9
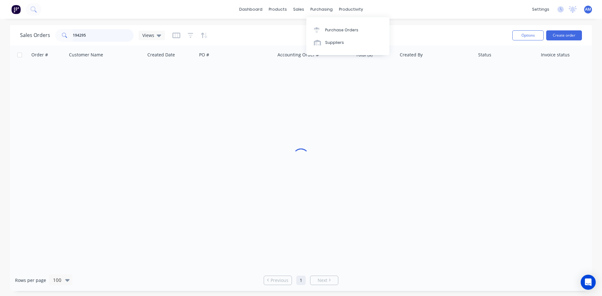
drag, startPoint x: 101, startPoint y: 33, endPoint x: 29, endPoint y: 35, distance: 71.8
click at [29, 35] on div "Sales Orders 194295 Views" at bounding box center [92, 35] width 145 height 13
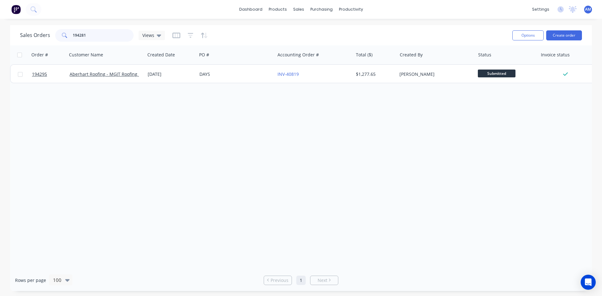
type input "194281"
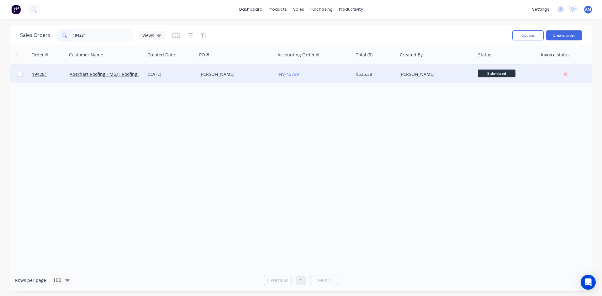
click at [234, 78] on div "Gosman" at bounding box center [236, 74] width 78 height 19
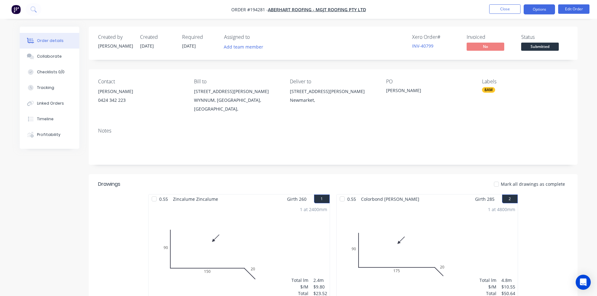
click at [538, 7] on button "Options" at bounding box center [539, 9] width 31 height 10
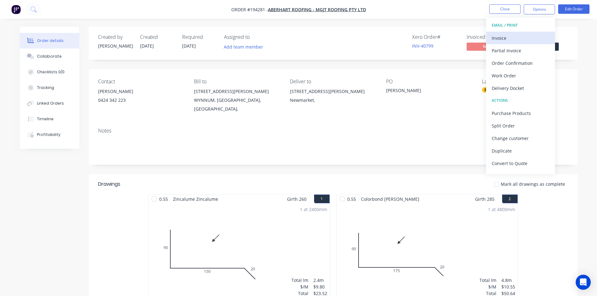
click at [509, 35] on div "Invoice" at bounding box center [521, 38] width 58 height 9
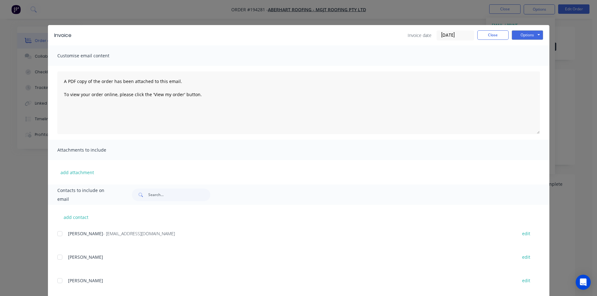
click at [56, 236] on div at bounding box center [60, 234] width 13 height 13
click at [526, 34] on button "Options" at bounding box center [527, 34] width 31 height 9
click at [521, 66] on button "Email" at bounding box center [532, 67] width 40 height 10
click at [490, 35] on button "Close" at bounding box center [493, 34] width 31 height 9
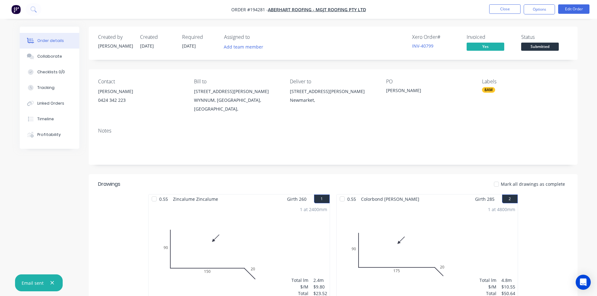
click at [504, 14] on li "Close" at bounding box center [505, 9] width 31 height 10
click at [506, 9] on button "Close" at bounding box center [505, 8] width 31 height 9
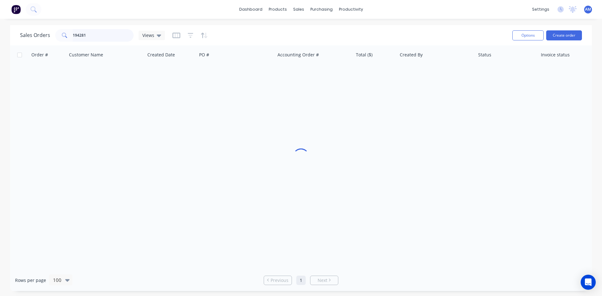
drag, startPoint x: 88, startPoint y: 36, endPoint x: 38, endPoint y: 35, distance: 49.9
click at [38, 35] on div "Sales Orders 194281 Views" at bounding box center [92, 35] width 145 height 13
type input "194193"
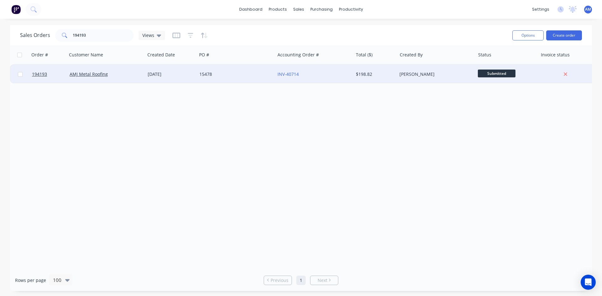
click at [236, 75] on div "15478" at bounding box center [234, 74] width 70 height 6
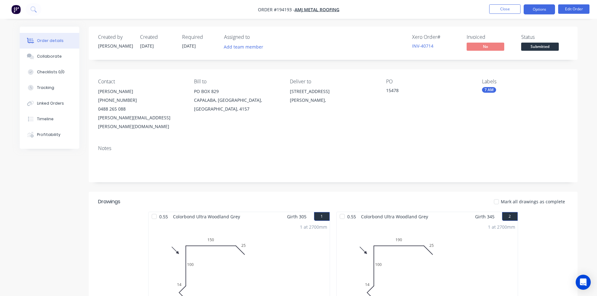
click at [540, 7] on button "Options" at bounding box center [539, 9] width 31 height 10
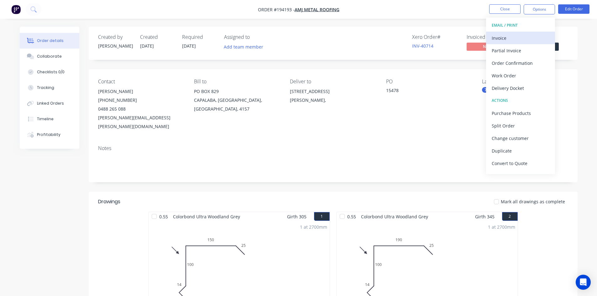
click at [507, 39] on div "Invoice" at bounding box center [521, 38] width 58 height 9
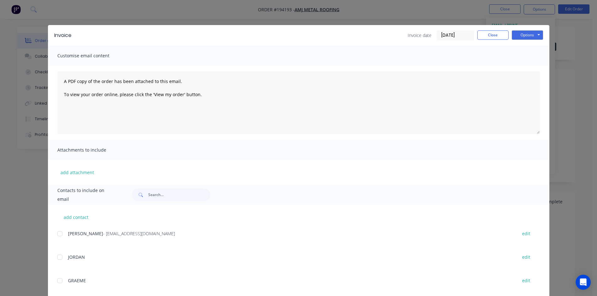
click at [61, 233] on div at bounding box center [60, 234] width 13 height 13
click at [539, 32] on button "Options" at bounding box center [527, 34] width 31 height 9
click at [525, 67] on button "Email" at bounding box center [532, 67] width 40 height 10
click at [492, 42] on div "Invoice Invoice date [DATE] Close Options Preview Print Email" at bounding box center [299, 35] width 502 height 20
click at [493, 38] on button "Close" at bounding box center [493, 34] width 31 height 9
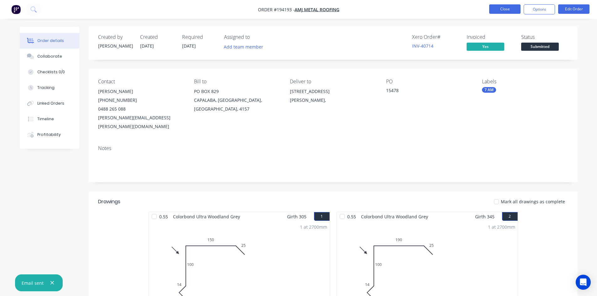
click at [506, 7] on button "Close" at bounding box center [505, 8] width 31 height 9
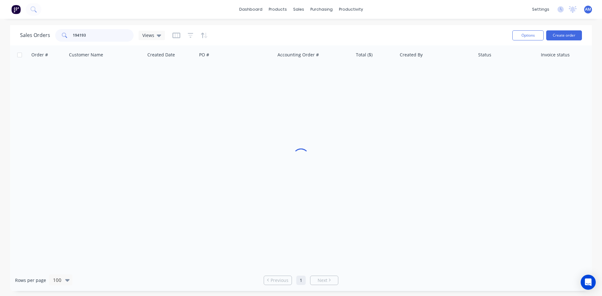
drag, startPoint x: 103, startPoint y: 38, endPoint x: 45, endPoint y: 35, distance: 57.8
click at [45, 35] on div "Sales Orders 194193 Views" at bounding box center [92, 35] width 145 height 13
type input "194225"
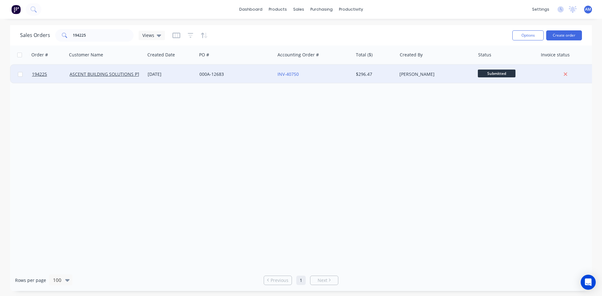
click at [237, 80] on div "000A-12683" at bounding box center [236, 74] width 78 height 19
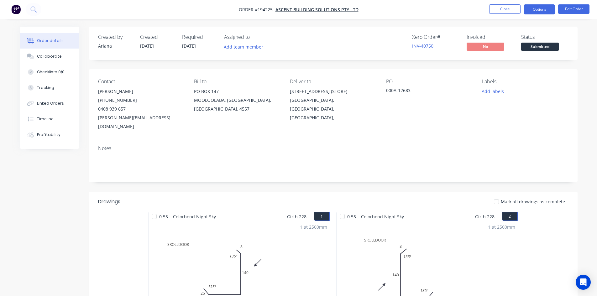
click at [527, 12] on button "Options" at bounding box center [539, 9] width 31 height 10
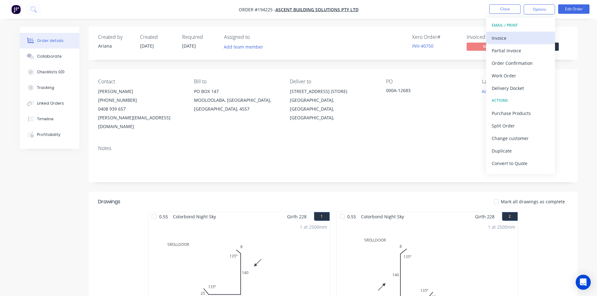
click at [515, 38] on div "Invoice" at bounding box center [521, 38] width 58 height 9
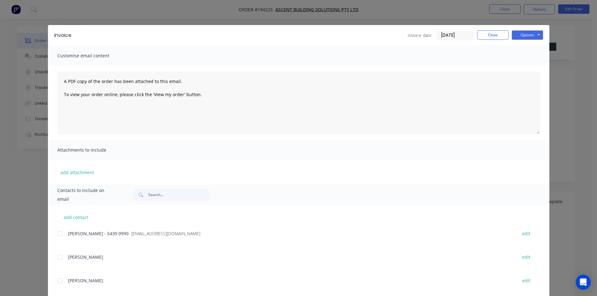
click at [60, 233] on div at bounding box center [60, 234] width 13 height 13
click at [528, 35] on button "Options" at bounding box center [527, 34] width 31 height 9
click at [528, 66] on button "Email" at bounding box center [532, 67] width 40 height 10
click at [502, 36] on button "Close" at bounding box center [493, 34] width 31 height 9
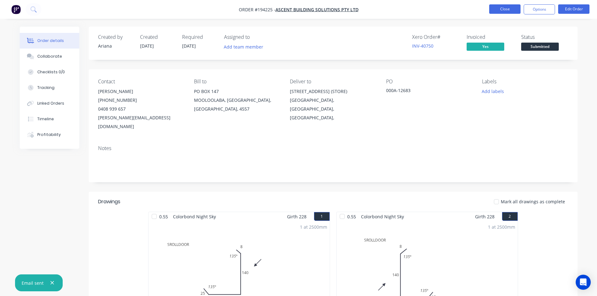
click at [509, 9] on button "Close" at bounding box center [505, 8] width 31 height 9
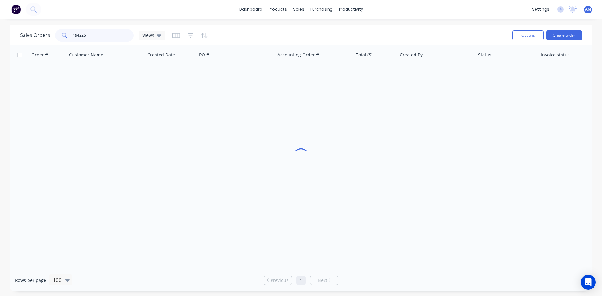
drag, startPoint x: 109, startPoint y: 29, endPoint x: 61, endPoint y: 32, distance: 48.4
click at [61, 32] on div "194225" at bounding box center [94, 35] width 78 height 13
type input "194328"
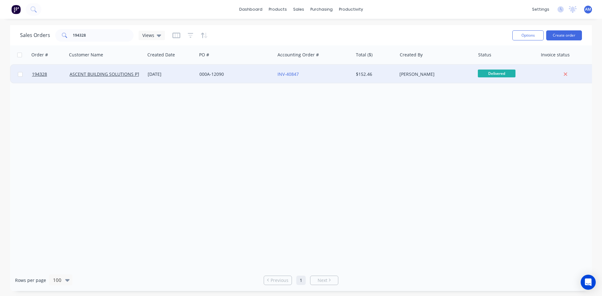
click at [231, 77] on div "000A-12090" at bounding box center [234, 74] width 70 height 6
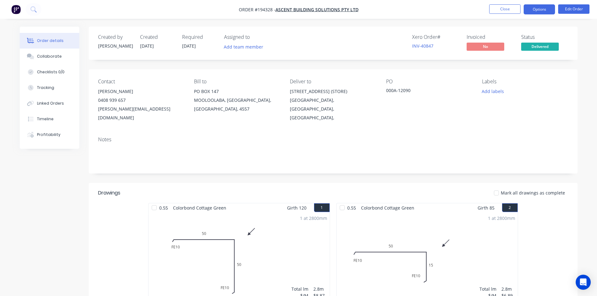
click at [539, 9] on button "Options" at bounding box center [539, 9] width 31 height 10
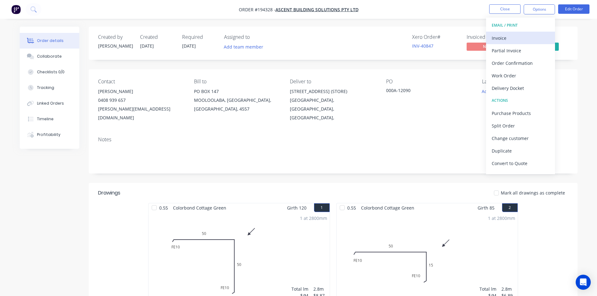
click at [534, 34] on div "Invoice" at bounding box center [521, 38] width 58 height 9
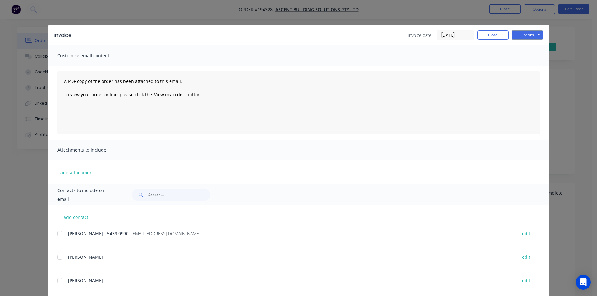
click at [60, 236] on div at bounding box center [60, 234] width 13 height 13
click at [526, 33] on button "Options" at bounding box center [527, 34] width 31 height 9
click at [525, 66] on button "Email" at bounding box center [532, 67] width 40 height 10
click at [500, 35] on button "Close" at bounding box center [493, 34] width 31 height 9
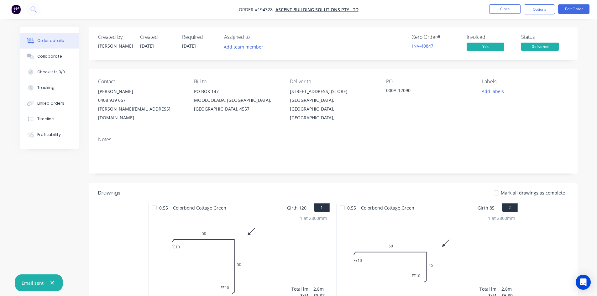
click at [499, 1] on nav "Order #194328 - ASCENT BUILDING SOLUTIONS PTY LTD Close Options Edit Order" at bounding box center [298, 9] width 597 height 19
click at [501, 6] on button "Close" at bounding box center [505, 8] width 31 height 9
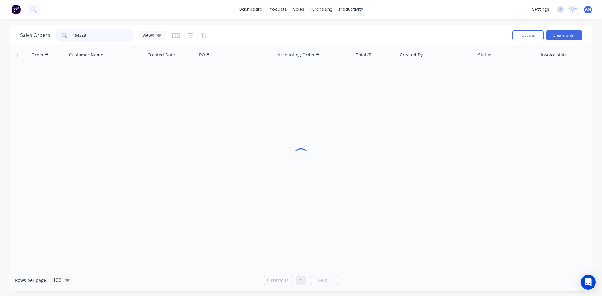
drag, startPoint x: 99, startPoint y: 33, endPoint x: 69, endPoint y: 33, distance: 29.8
click at [69, 33] on div "194328" at bounding box center [94, 35] width 78 height 13
type input "194285"
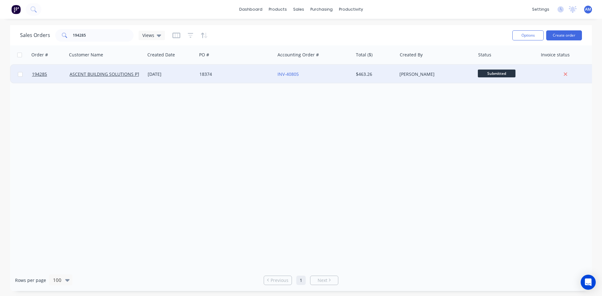
click at [316, 74] on div "INV-40805" at bounding box center [313, 74] width 70 height 6
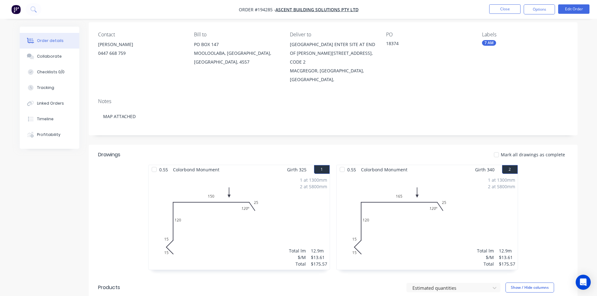
scroll to position [45, 0]
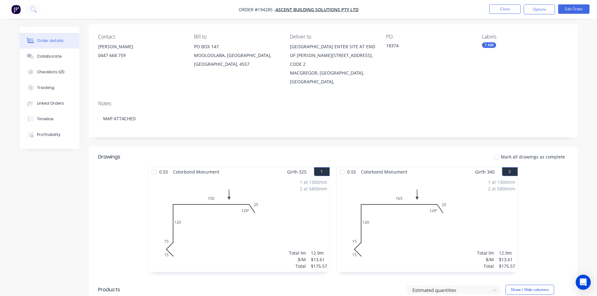
click at [543, 14] on nav "Order #194285 - ASCENT BUILDING SOLUTIONS PTY LTD Close Options Edit Order" at bounding box center [298, 9] width 597 height 19
click at [543, 12] on button "Options" at bounding box center [539, 9] width 31 height 10
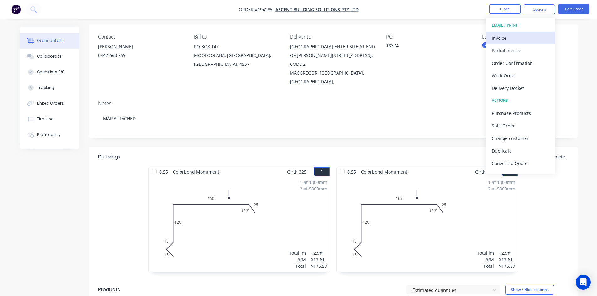
click at [526, 34] on div "Invoice" at bounding box center [521, 38] width 58 height 9
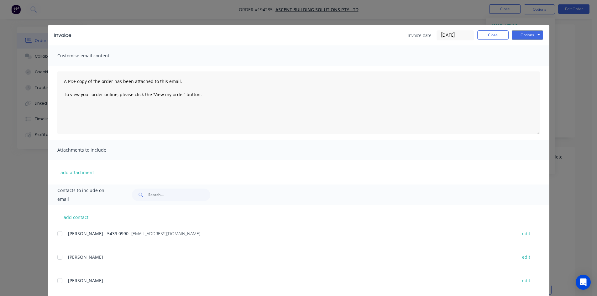
click at [59, 234] on div at bounding box center [60, 234] width 13 height 13
click at [523, 35] on button "Options" at bounding box center [527, 34] width 31 height 9
click at [523, 66] on button "Email" at bounding box center [532, 67] width 40 height 10
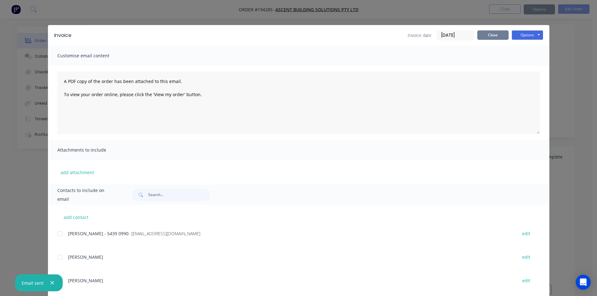
click at [485, 34] on button "Close" at bounding box center [493, 34] width 31 height 9
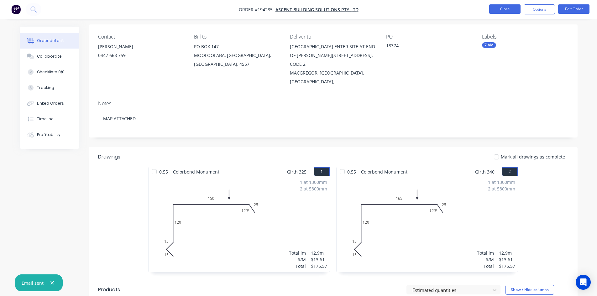
click at [498, 10] on button "Close" at bounding box center [505, 8] width 31 height 9
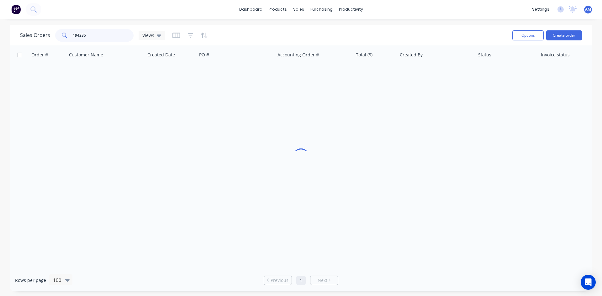
drag, startPoint x: 95, startPoint y: 32, endPoint x: 50, endPoint y: 34, distance: 44.9
click at [50, 34] on div "Sales Orders 194285 Views" at bounding box center [92, 35] width 145 height 13
type input "194293"
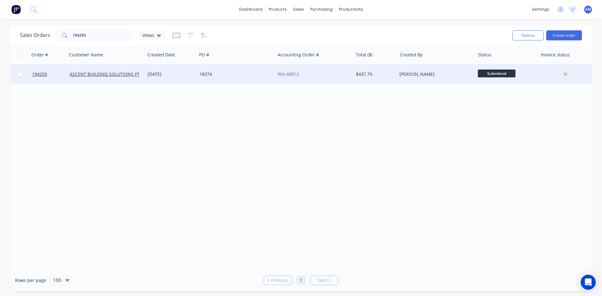
click at [316, 72] on div "INV-40812" at bounding box center [313, 74] width 70 height 6
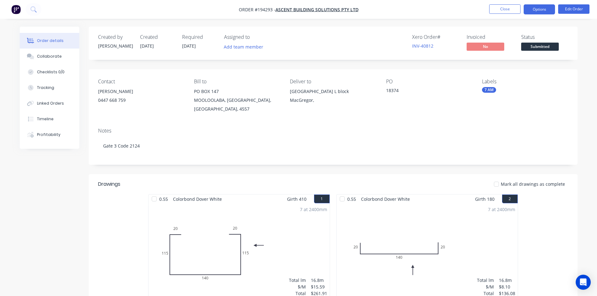
click at [543, 10] on button "Options" at bounding box center [539, 9] width 31 height 10
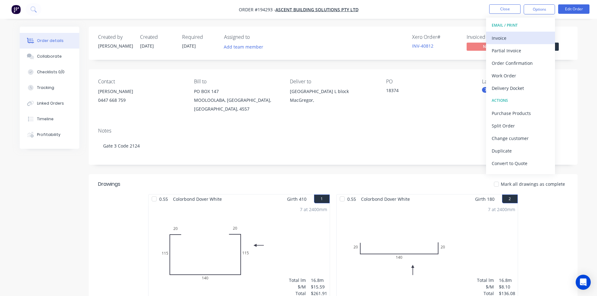
click at [530, 36] on div "Invoice" at bounding box center [521, 38] width 58 height 9
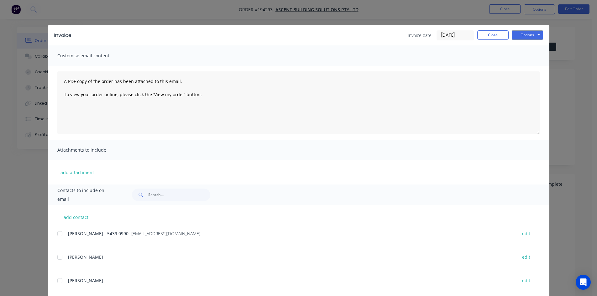
click at [56, 234] on div at bounding box center [60, 234] width 13 height 13
click at [530, 35] on button "Options" at bounding box center [527, 34] width 31 height 9
click at [526, 66] on button "Email" at bounding box center [532, 67] width 40 height 10
drag, startPoint x: 496, startPoint y: 35, endPoint x: 499, endPoint y: 24, distance: 11.4
click at [496, 35] on button "Close" at bounding box center [493, 34] width 31 height 9
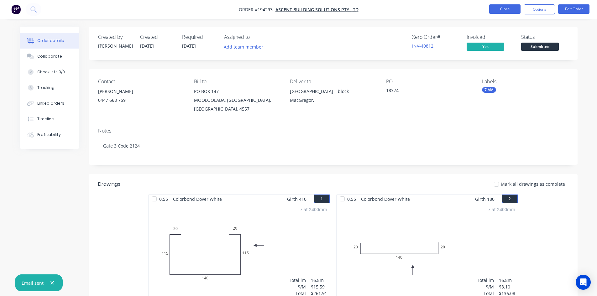
click at [501, 9] on button "Close" at bounding box center [505, 8] width 31 height 9
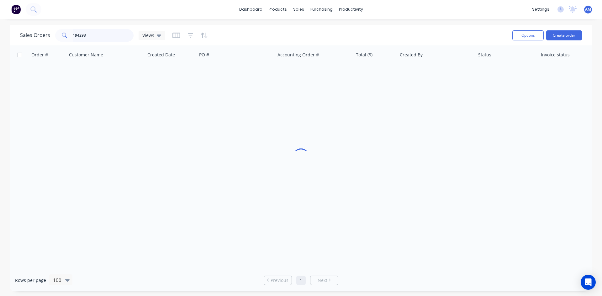
click at [50, 35] on div "Sales Orders 194293 Views" at bounding box center [92, 35] width 145 height 13
type input "194222"
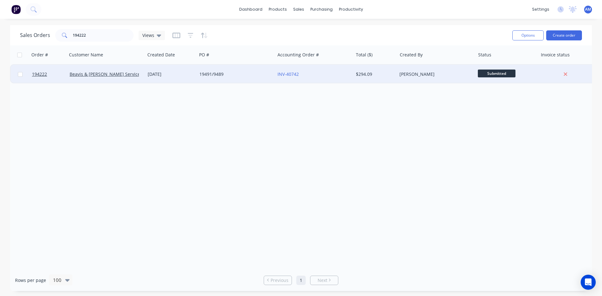
click at [229, 68] on div "19491/9489" at bounding box center [236, 74] width 78 height 19
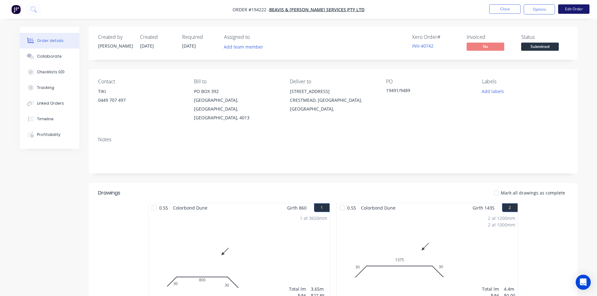
click at [574, 8] on button "Edit Order" at bounding box center [574, 8] width 31 height 9
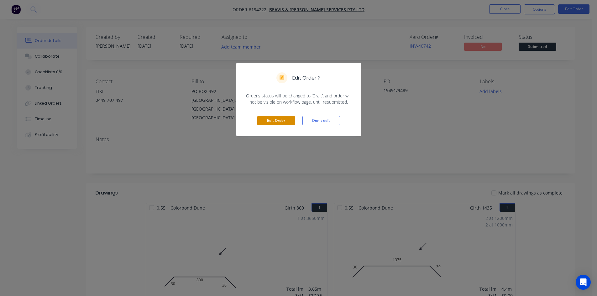
click at [274, 118] on button "Edit Order" at bounding box center [276, 120] width 38 height 9
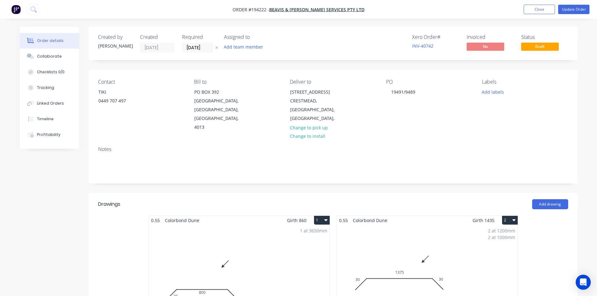
click at [417, 237] on div "2 at 1200mm 2 at 1000mm Total lm $/M Total 4.4m $0.00 $0.00" at bounding box center [427, 273] width 181 height 96
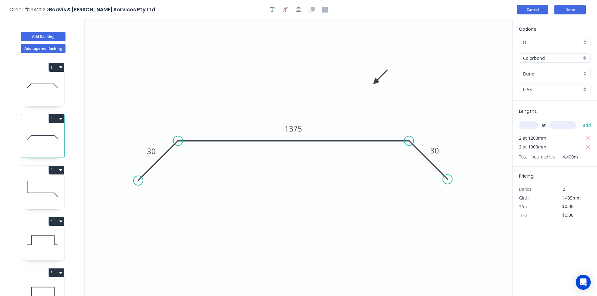
click at [542, 10] on button "Cancel" at bounding box center [532, 9] width 31 height 9
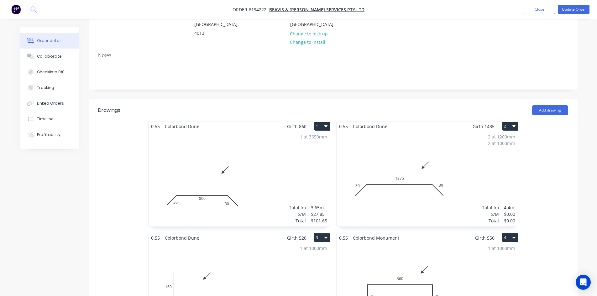
click at [480, 140] on div "2 at 1200mm 2 at 1000mm Total lm $/M Total 4.4m $0.00 $0.00" at bounding box center [427, 179] width 181 height 96
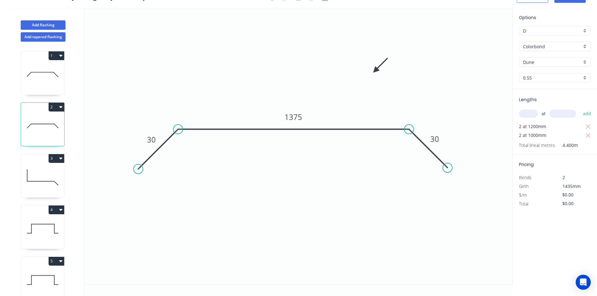
click at [57, 105] on button "2" at bounding box center [57, 107] width 16 height 9
click at [41, 120] on div "Duplicate" at bounding box center [34, 122] width 48 height 9
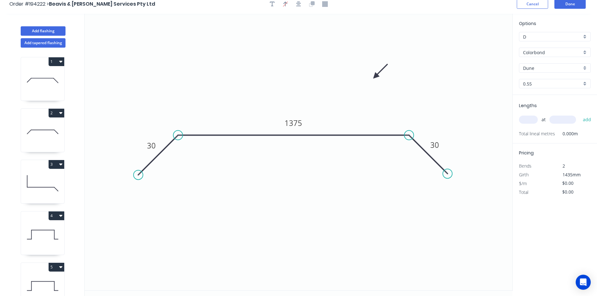
scroll to position [0, 0]
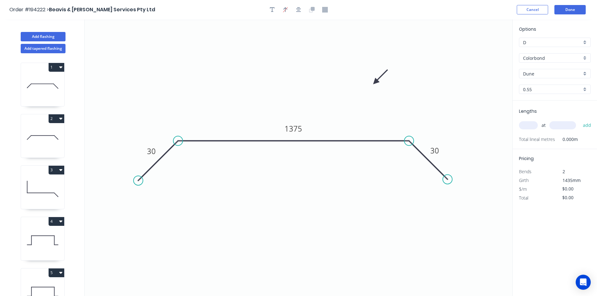
click at [39, 124] on icon at bounding box center [42, 138] width 43 height 40
click at [33, 125] on icon at bounding box center [42, 138] width 43 height 40
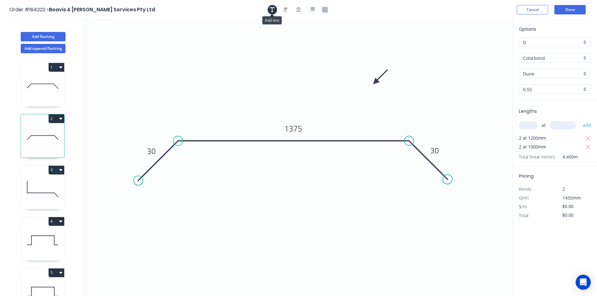
click at [270, 9] on icon "button" at bounding box center [272, 10] width 5 height 6
click at [122, 42] on textarea at bounding box center [125, 44] width 51 height 23
type textarea "Changed for Pricing"
click at [524, 125] on input "text" at bounding box center [528, 125] width 19 height 8
type input "2"
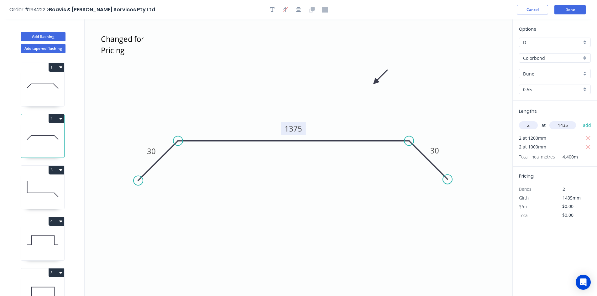
type input "1435"
click at [298, 128] on tspan "1375" at bounding box center [294, 129] width 18 height 10
click at [299, 105] on icon "Changed for Pricing 30 1140 30" at bounding box center [299, 157] width 428 height 277
type input "$32.46"
click at [590, 147] on icon "button" at bounding box center [589, 148] width 6 height 8
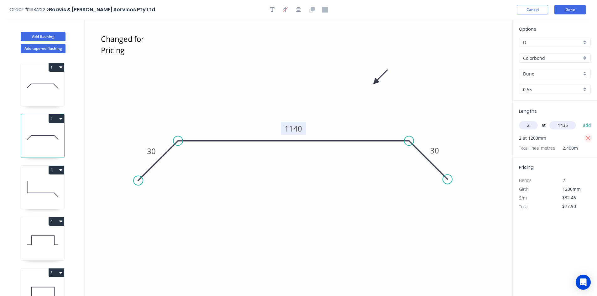
click at [590, 137] on icon "button" at bounding box center [589, 139] width 6 height 8
type input "$0.00"
click at [590, 126] on button "add" at bounding box center [587, 125] width 15 height 11
type input "$93.16"
click at [566, 9] on button "Done" at bounding box center [570, 9] width 31 height 9
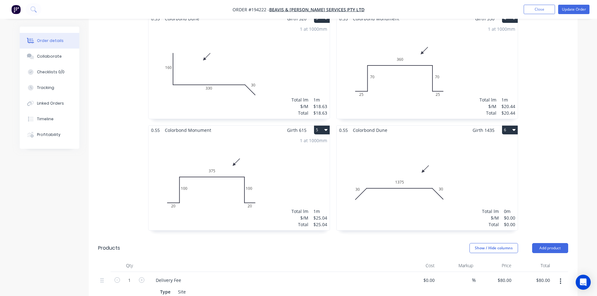
click at [455, 154] on div "Total lm $/M Total 0m $0.00 $0.00" at bounding box center [427, 183] width 181 height 96
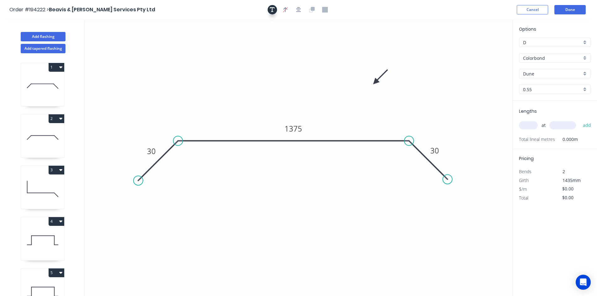
click at [271, 8] on icon "button" at bounding box center [272, 10] width 5 height 6
click at [125, 42] on textarea at bounding box center [125, 44] width 51 height 23
type textarea "Changed for Pricing"
click at [527, 122] on input "text" at bounding box center [528, 125] width 19 height 8
type input "2"
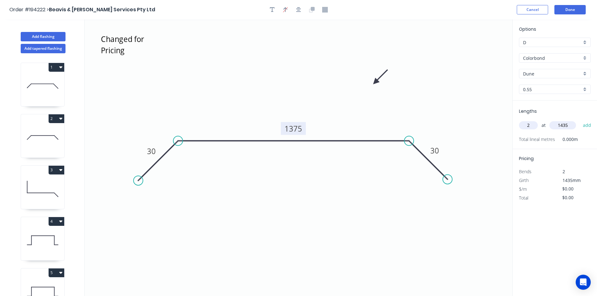
type input "1435"
click at [289, 128] on tspan "1375" at bounding box center [294, 129] width 18 height 10
click at [302, 109] on icon "Changed for Pricing 30 940 30" at bounding box center [299, 157] width 428 height 277
type input "$27.85"
click at [585, 127] on button "add" at bounding box center [587, 125] width 15 height 11
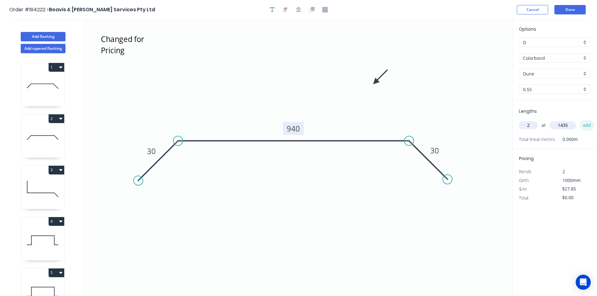
type input "$79.93"
click at [576, 11] on button "Done" at bounding box center [570, 9] width 31 height 9
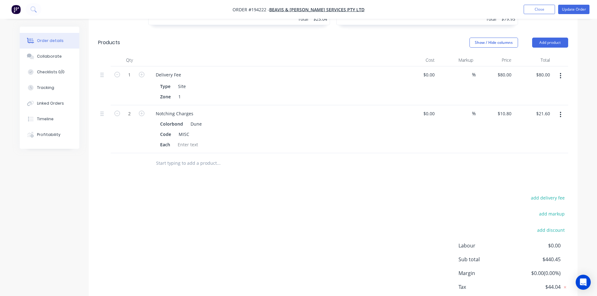
scroll to position [533, 0]
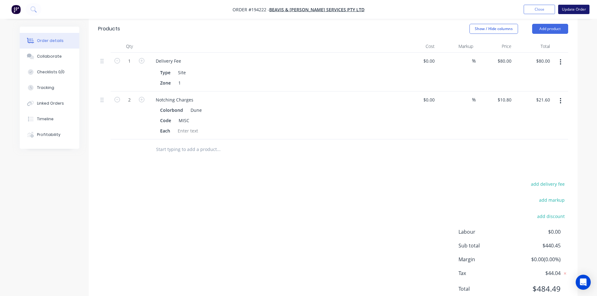
click at [584, 10] on button "Update Order" at bounding box center [574, 9] width 31 height 9
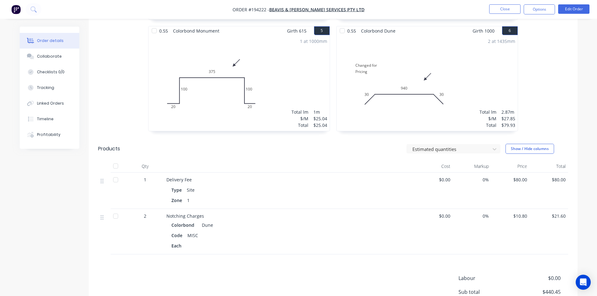
scroll to position [455, 0]
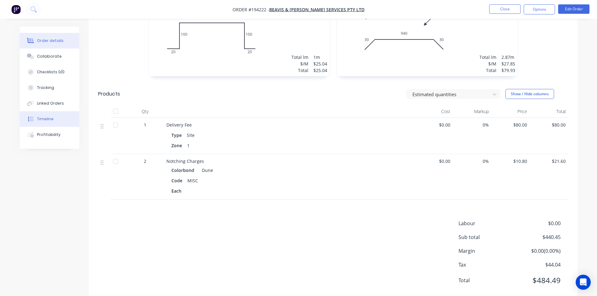
click at [54, 122] on button "Timeline" at bounding box center [50, 119] width 60 height 16
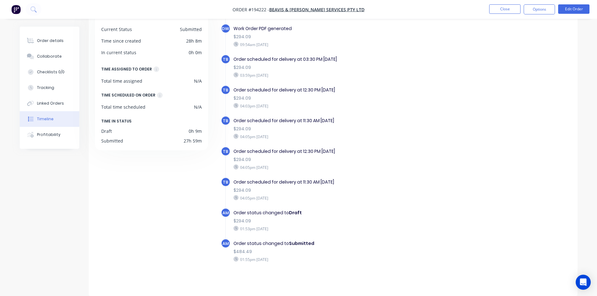
scroll to position [40, 0]
click at [61, 44] on button "Order details" at bounding box center [50, 41] width 60 height 16
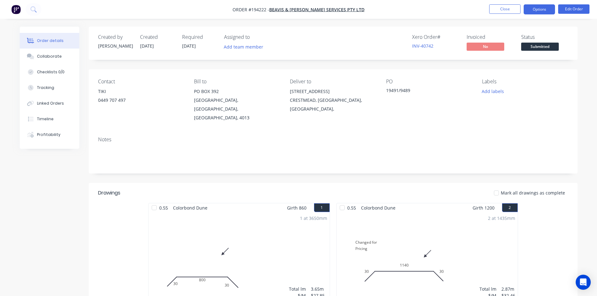
click at [552, 8] on button "Options" at bounding box center [539, 9] width 31 height 10
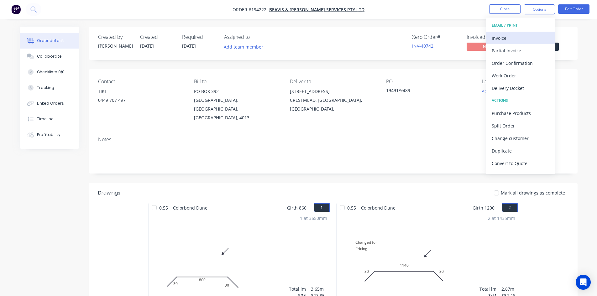
click at [535, 35] on div "Invoice" at bounding box center [521, 38] width 58 height 9
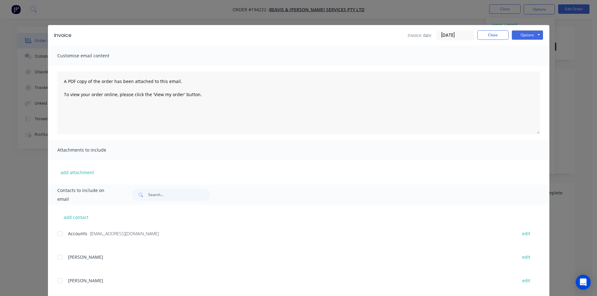
click at [59, 235] on div at bounding box center [60, 234] width 13 height 13
click at [529, 35] on button "Options" at bounding box center [527, 34] width 31 height 9
click at [528, 64] on button "Email" at bounding box center [532, 67] width 40 height 10
click at [490, 37] on button "Close" at bounding box center [493, 34] width 31 height 9
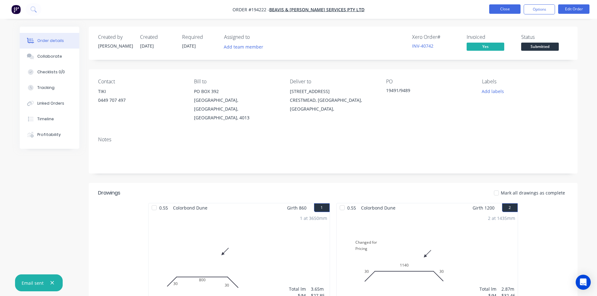
click at [502, 7] on button "Close" at bounding box center [505, 8] width 31 height 9
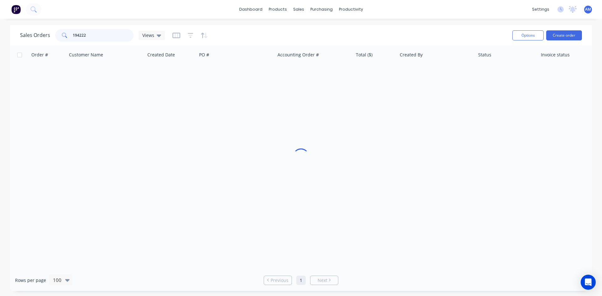
drag, startPoint x: 85, startPoint y: 35, endPoint x: 48, endPoint y: 35, distance: 37.0
click at [48, 35] on div "Sales Orders 194222 Views" at bounding box center [92, 35] width 145 height 13
type input "194291"
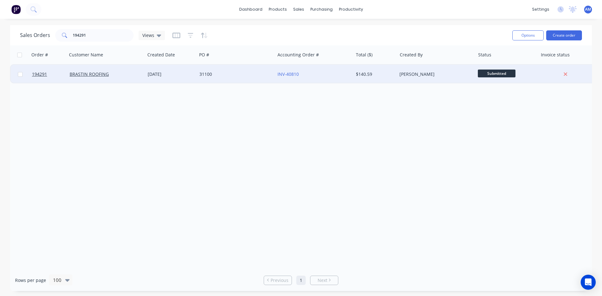
click at [263, 78] on div "31100" at bounding box center [236, 74] width 78 height 19
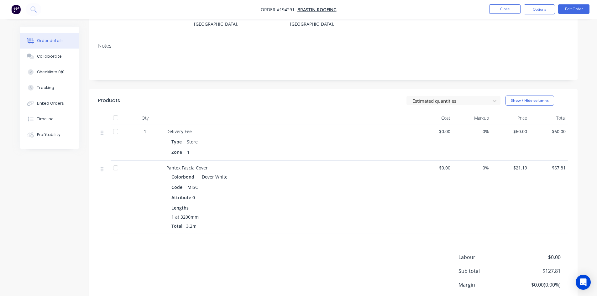
scroll to position [94, 0]
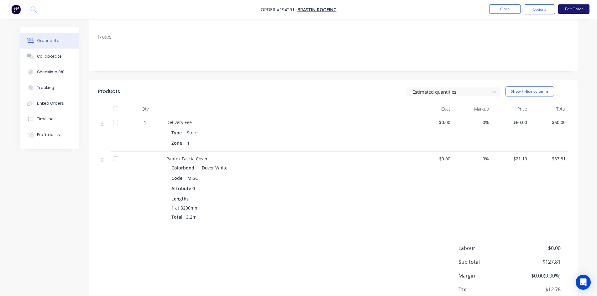
click at [569, 13] on button "Edit Order" at bounding box center [574, 8] width 31 height 9
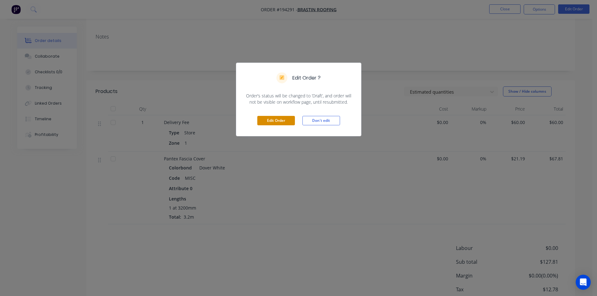
click at [282, 119] on button "Edit Order" at bounding box center [276, 120] width 38 height 9
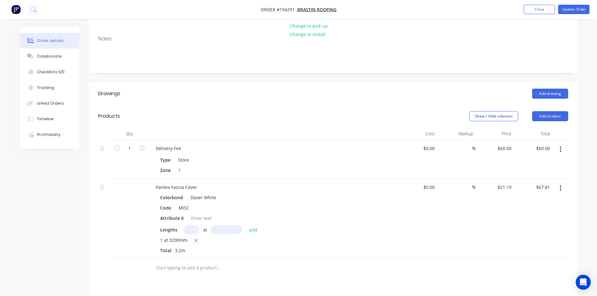
scroll to position [125, 0]
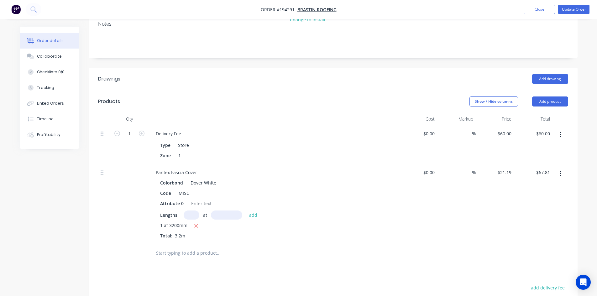
click at [558, 129] on button "button" at bounding box center [561, 134] width 15 height 11
click at [548, 147] on div "Edit" at bounding box center [539, 151] width 48 height 9
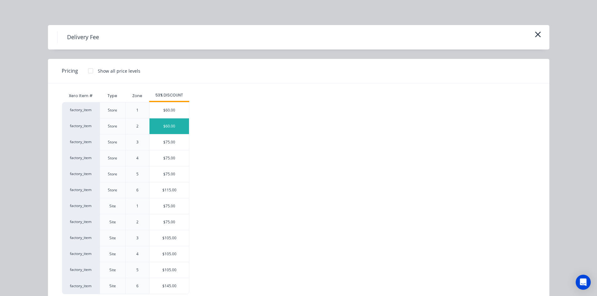
click at [167, 126] on div "$60.00" at bounding box center [170, 127] width 40 height 16
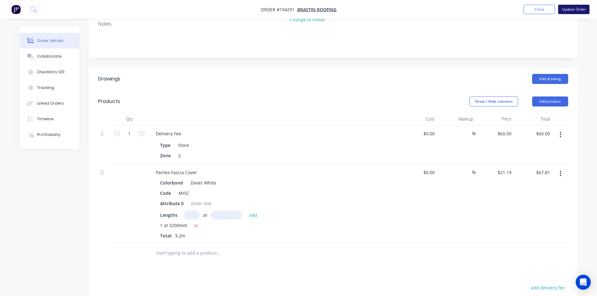
click at [576, 13] on button "Update Order" at bounding box center [574, 9] width 31 height 9
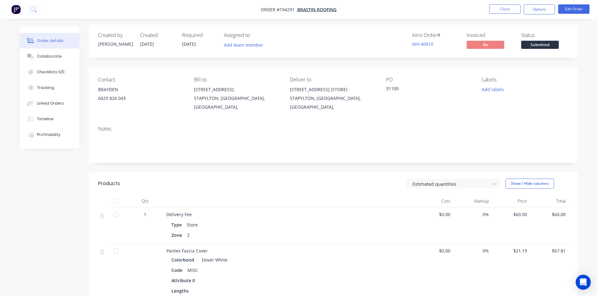
scroll to position [0, 0]
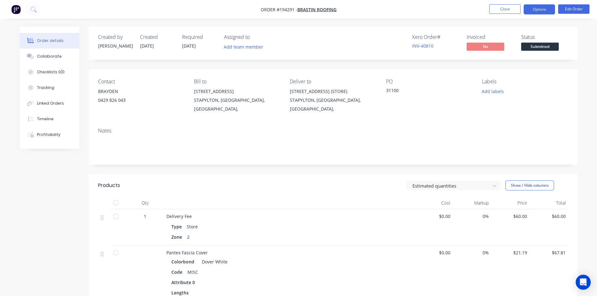
click at [540, 10] on button "Options" at bounding box center [539, 9] width 31 height 10
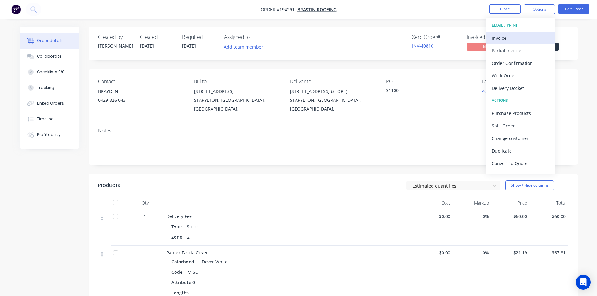
click at [525, 35] on div "Invoice" at bounding box center [521, 38] width 58 height 9
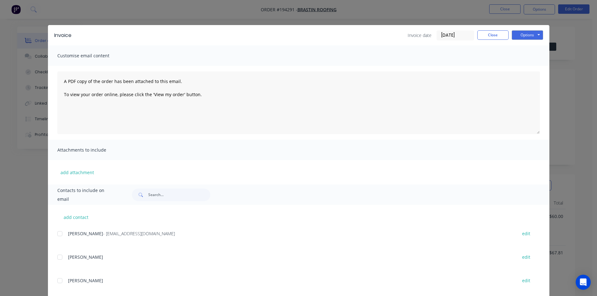
click at [56, 234] on div at bounding box center [60, 234] width 13 height 13
click at [524, 31] on button "Options" at bounding box center [527, 34] width 31 height 9
click at [527, 68] on button "Email" at bounding box center [532, 67] width 40 height 10
click at [488, 35] on button "Close" at bounding box center [493, 34] width 31 height 9
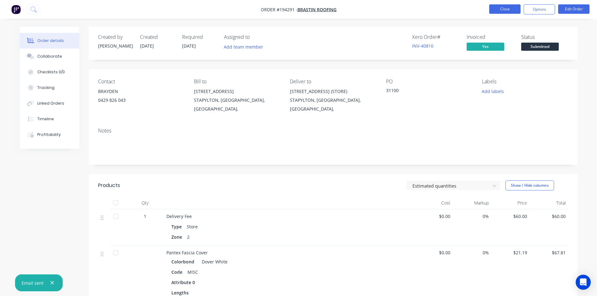
click at [504, 12] on button "Close" at bounding box center [505, 8] width 31 height 9
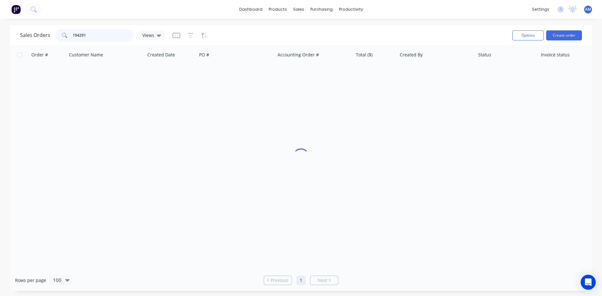
drag, startPoint x: 101, startPoint y: 33, endPoint x: 74, endPoint y: 34, distance: 26.4
click at [74, 34] on input "194291" at bounding box center [103, 35] width 61 height 13
type input "194277"
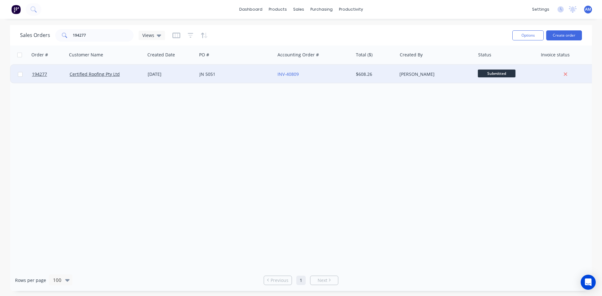
click at [236, 72] on div "JN 5051" at bounding box center [234, 74] width 70 height 6
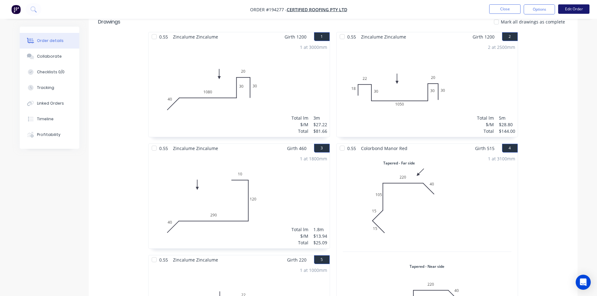
scroll to position [157, 0]
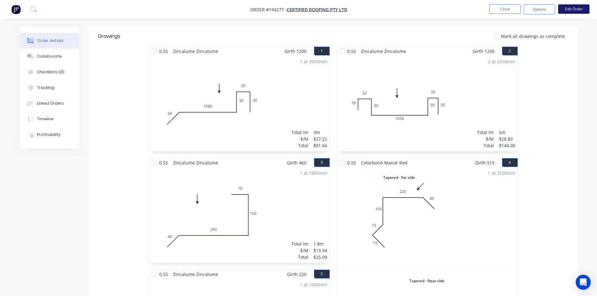
click at [569, 10] on button "Edit Order" at bounding box center [574, 8] width 31 height 9
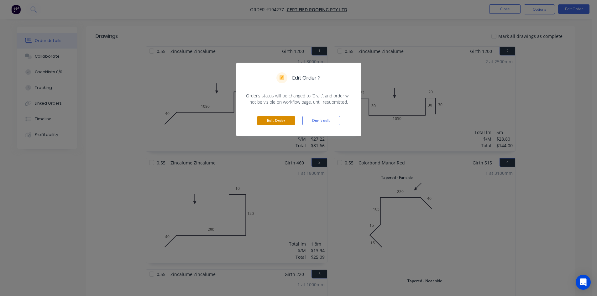
click at [278, 122] on button "Edit Order" at bounding box center [276, 120] width 38 height 9
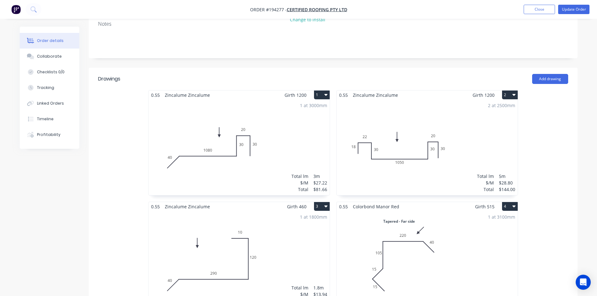
click at [453, 134] on div "2 at 2500mm Total lm $/M Total 5m $28.80 $144.00" at bounding box center [427, 148] width 181 height 96
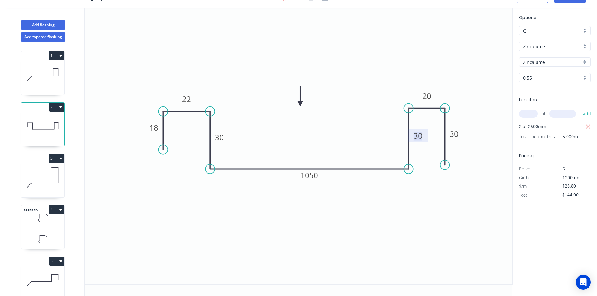
click at [416, 134] on tspan "30" at bounding box center [418, 136] width 9 height 10
drag, startPoint x: 420, startPoint y: 130, endPoint x: 402, endPoint y: 129, distance: 17.9
click at [402, 129] on rect at bounding box center [400, 134] width 20 height 13
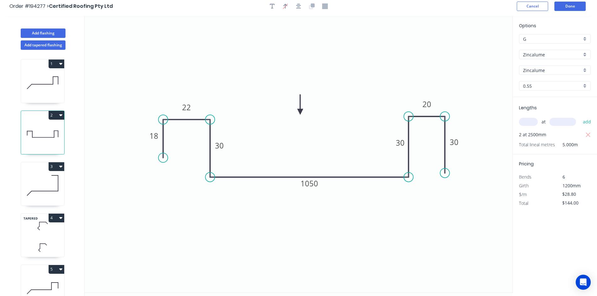
scroll to position [0, 0]
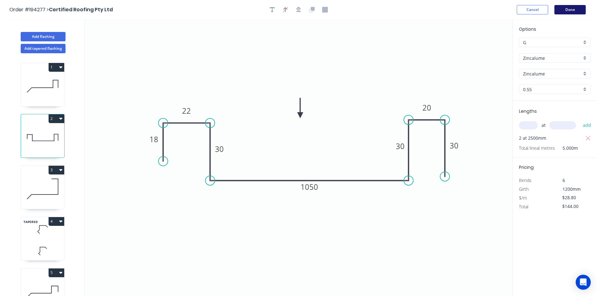
click at [571, 9] on button "Done" at bounding box center [570, 9] width 31 height 9
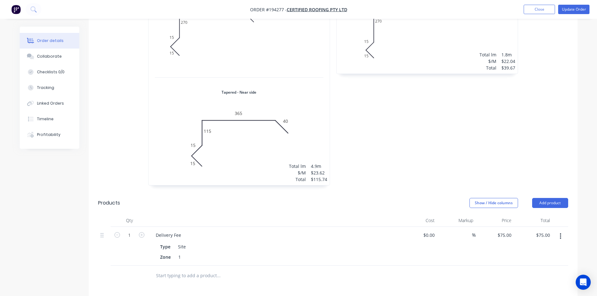
scroll to position [596, 0]
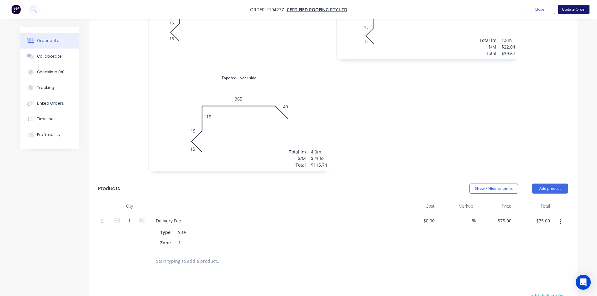
click at [564, 9] on button "Update Order" at bounding box center [574, 9] width 31 height 9
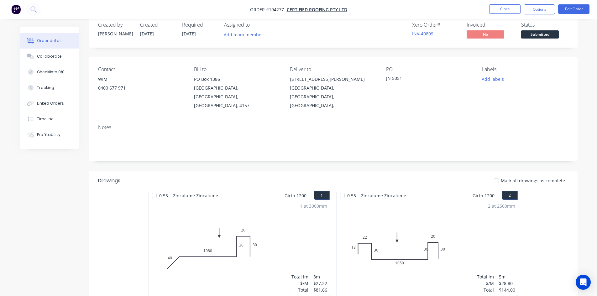
scroll to position [0, 0]
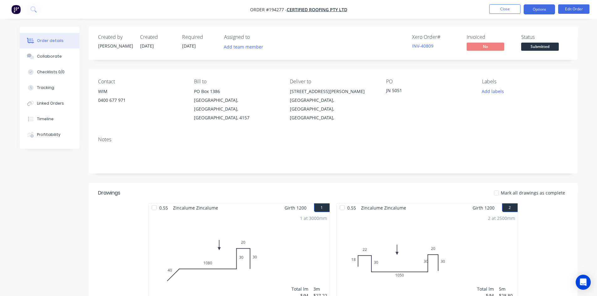
click at [544, 8] on button "Options" at bounding box center [539, 9] width 31 height 10
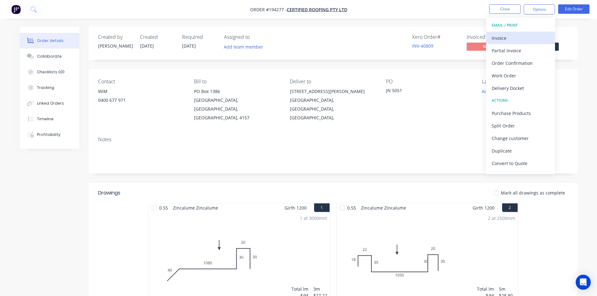
click at [503, 38] on div "Invoice" at bounding box center [521, 38] width 58 height 9
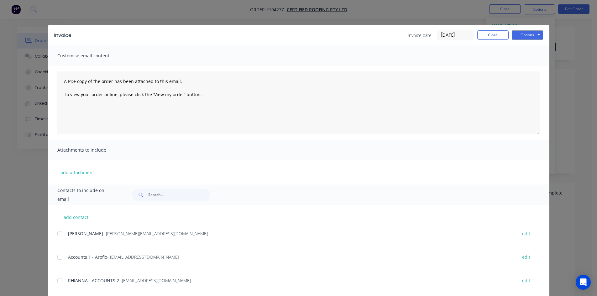
click at [57, 259] on div at bounding box center [60, 257] width 13 height 13
click at [58, 282] on div at bounding box center [60, 281] width 13 height 13
click at [526, 34] on button "Options" at bounding box center [527, 34] width 31 height 9
click at [524, 67] on button "Email" at bounding box center [532, 67] width 40 height 10
drag, startPoint x: 498, startPoint y: 35, endPoint x: 506, endPoint y: 5, distance: 30.7
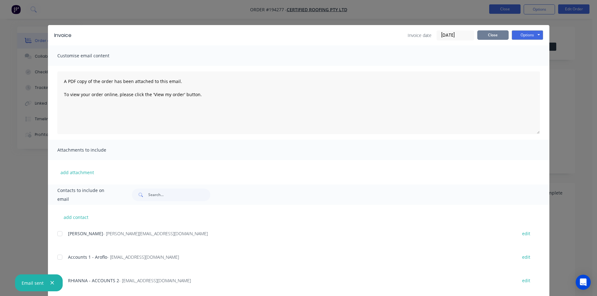
click at [498, 35] on button "Close" at bounding box center [493, 34] width 31 height 9
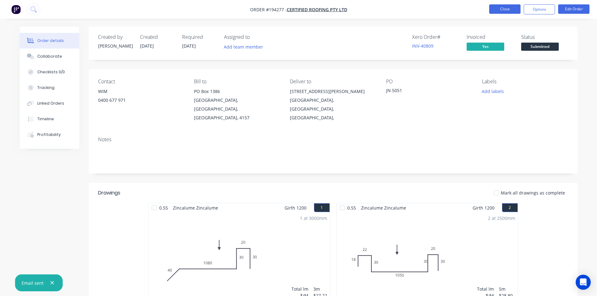
click at [506, 5] on button "Close" at bounding box center [505, 8] width 31 height 9
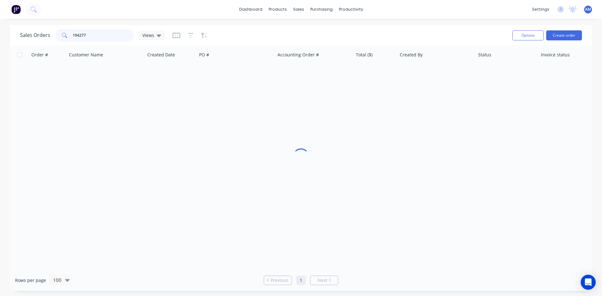
click at [60, 37] on div "194277" at bounding box center [94, 35] width 78 height 13
type input "194318"
click at [253, 82] on div "Brunswick Surf" at bounding box center [236, 74] width 78 height 19
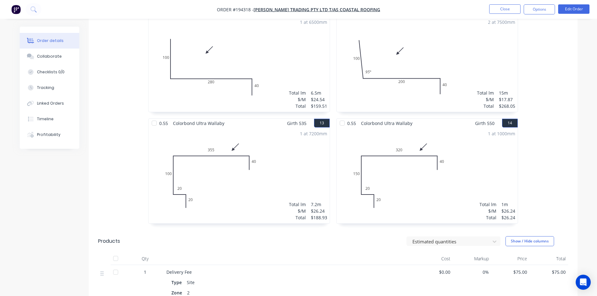
scroll to position [784, 0]
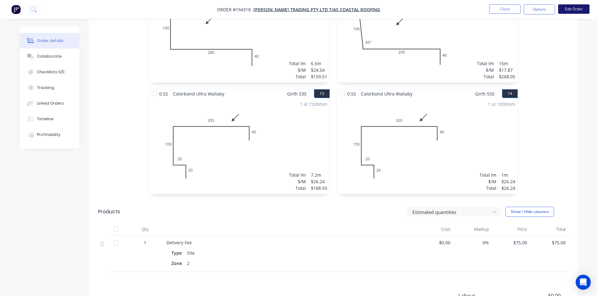
click at [569, 11] on button "Edit Order" at bounding box center [574, 8] width 31 height 9
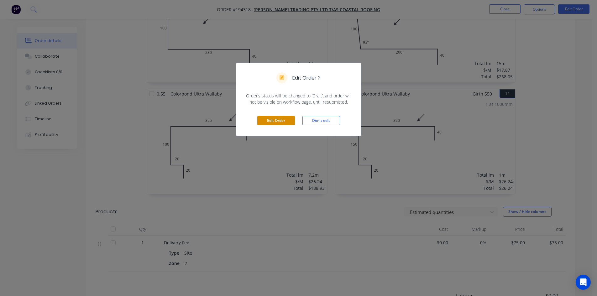
click at [286, 123] on button "Edit Order" at bounding box center [276, 120] width 38 height 9
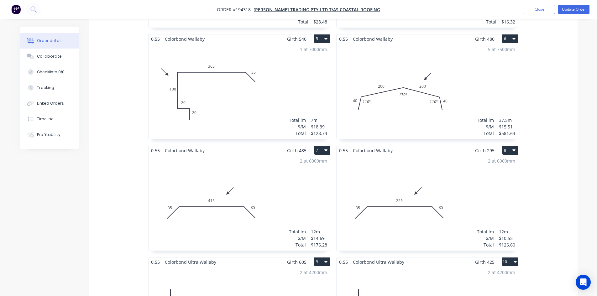
scroll to position [460, 0]
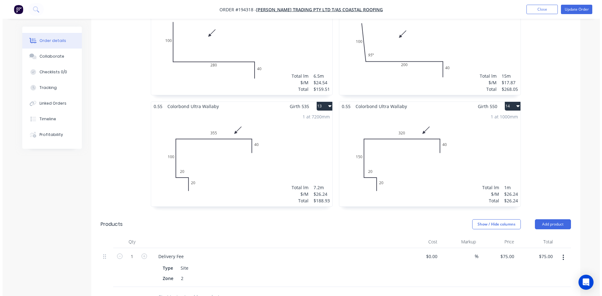
scroll to position [938, 0]
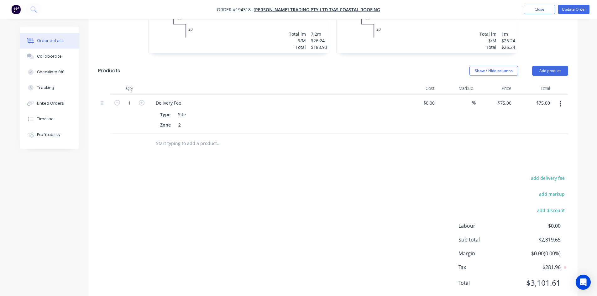
click at [561, 101] on icon "button" at bounding box center [561, 104] width 2 height 7
click at [549, 116] on div "Edit" at bounding box center [539, 120] width 48 height 9
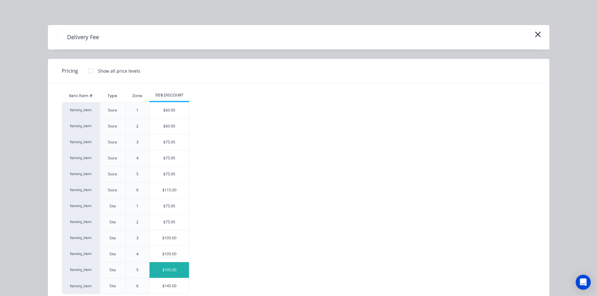
click at [164, 272] on div "$105.00" at bounding box center [170, 271] width 40 height 16
type input "$105.00"
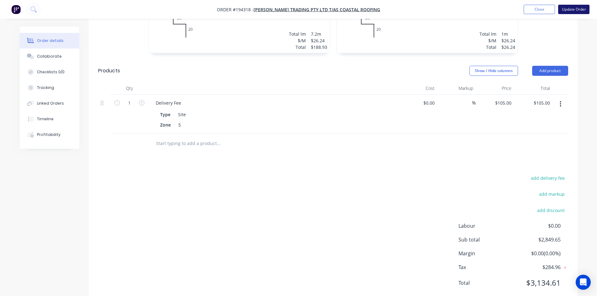
click at [578, 9] on button "Update Order" at bounding box center [574, 9] width 31 height 9
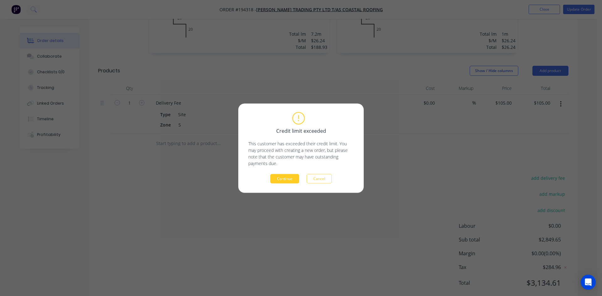
click at [289, 182] on button "Continue" at bounding box center [284, 178] width 29 height 9
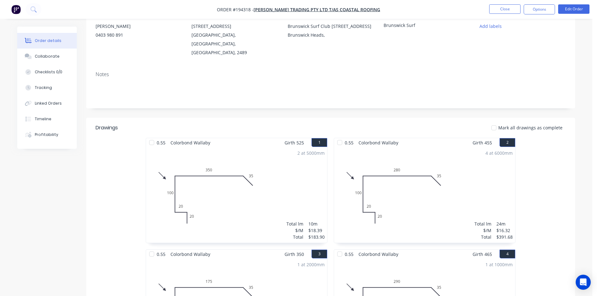
scroll to position [0, 0]
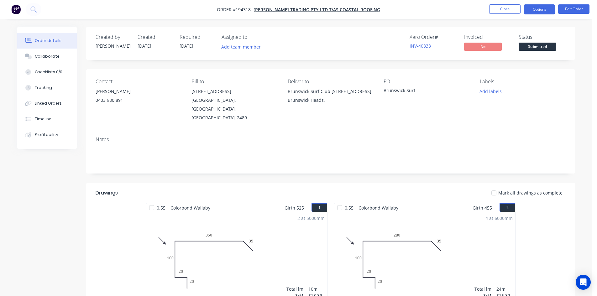
click at [543, 7] on button "Options" at bounding box center [539, 9] width 31 height 10
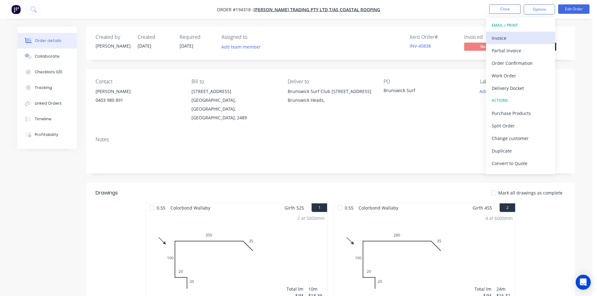
click at [528, 35] on div "Invoice" at bounding box center [521, 38] width 58 height 9
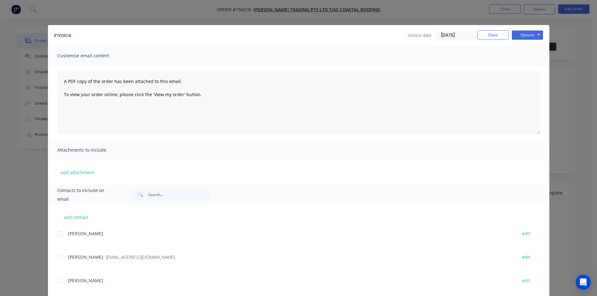
click at [59, 259] on div at bounding box center [60, 257] width 13 height 13
click at [540, 35] on button "Options" at bounding box center [527, 34] width 31 height 9
click at [529, 65] on button "Email" at bounding box center [532, 67] width 40 height 10
click at [495, 29] on div "Invoice Invoice date [DATE] Close Options Preview Print Email" at bounding box center [299, 35] width 502 height 20
click at [497, 35] on button "Close" at bounding box center [493, 34] width 31 height 9
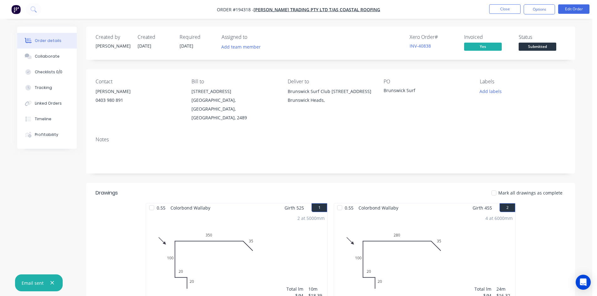
click at [499, 14] on nav "Order #194318 - [PERSON_NAME] Trading Pty Ltd T/AS Coastal Roofing Close Option…" at bounding box center [298, 9] width 597 height 19
click at [499, 9] on button "Close" at bounding box center [505, 8] width 31 height 9
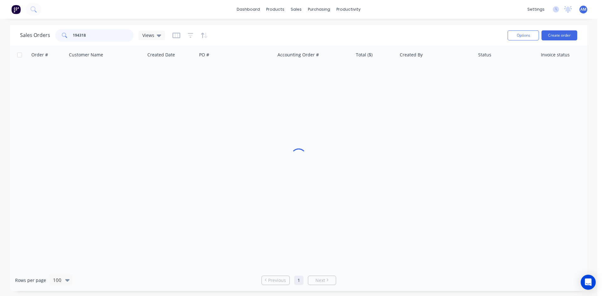
drag, startPoint x: 108, startPoint y: 35, endPoint x: 63, endPoint y: 37, distance: 44.3
click at [63, 37] on div "194318" at bounding box center [94, 35] width 78 height 13
type input "194284"
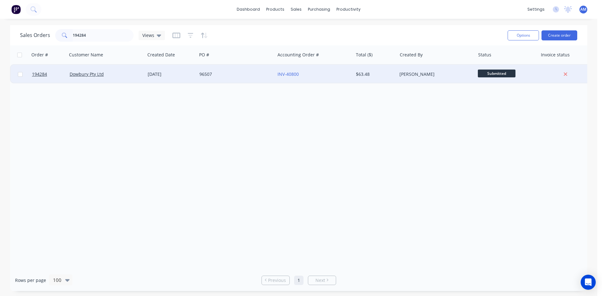
click at [236, 78] on div "96507" at bounding box center [236, 74] width 78 height 19
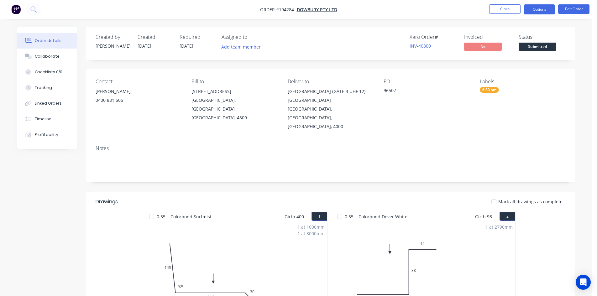
click at [538, 8] on button "Options" at bounding box center [539, 9] width 31 height 10
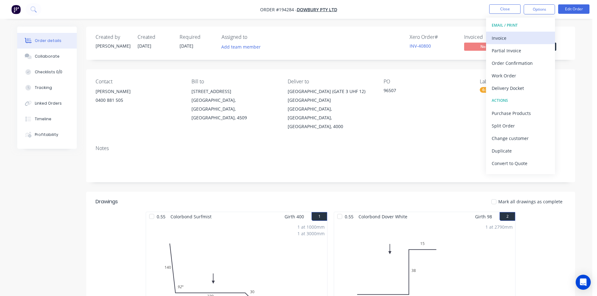
click at [534, 35] on div "Invoice" at bounding box center [521, 38] width 58 height 9
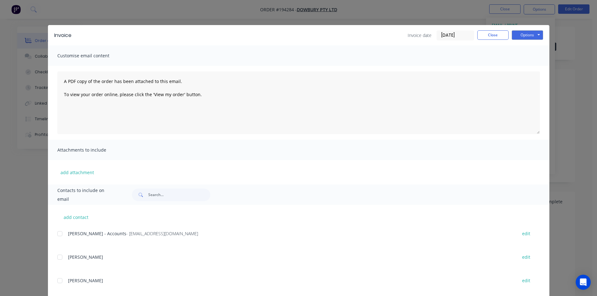
click at [57, 235] on div at bounding box center [60, 234] width 13 height 13
click at [537, 35] on button "Options" at bounding box center [527, 34] width 31 height 9
click at [532, 64] on button "Email" at bounding box center [532, 67] width 40 height 10
click at [496, 37] on button "Close" at bounding box center [493, 34] width 31 height 9
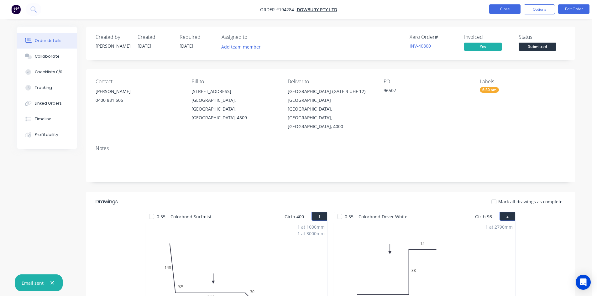
click at [502, 13] on button "Close" at bounding box center [505, 8] width 31 height 9
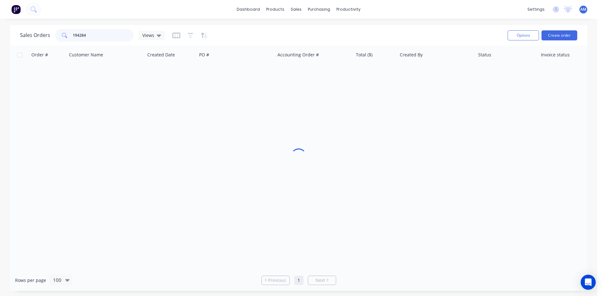
drag, startPoint x: 89, startPoint y: 35, endPoint x: 51, endPoint y: 36, distance: 38.3
click at [51, 36] on div "Sales Orders 194284 Views" at bounding box center [92, 35] width 145 height 13
type input "194266"
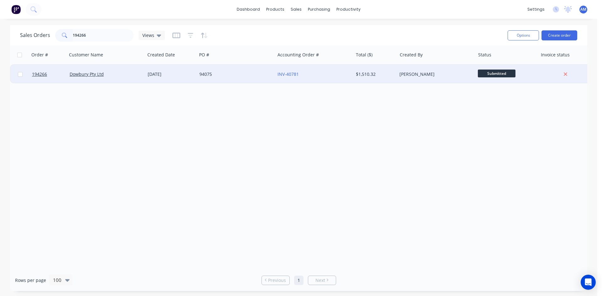
click at [217, 71] on div "94075" at bounding box center [236, 74] width 78 height 19
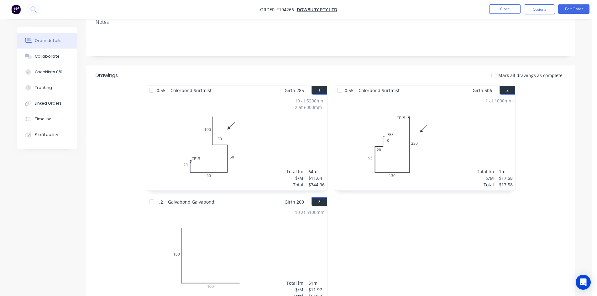
scroll to position [31, 0]
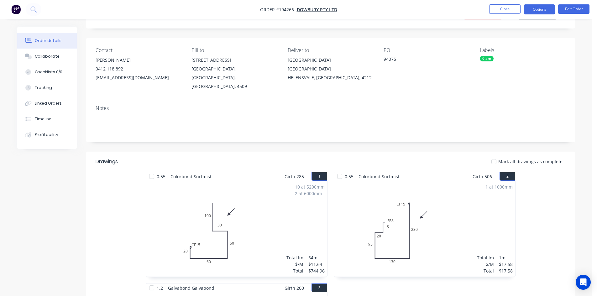
click at [534, 11] on button "Options" at bounding box center [539, 9] width 31 height 10
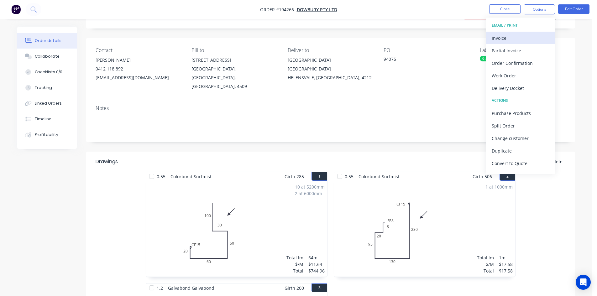
click at [523, 37] on div "Invoice" at bounding box center [521, 38] width 58 height 9
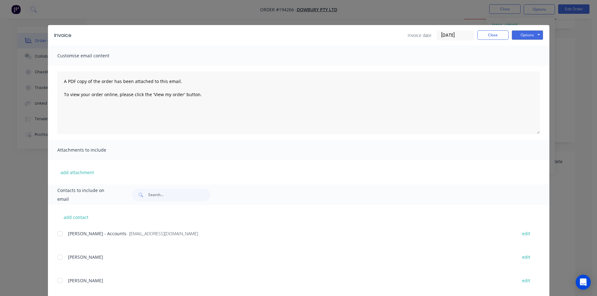
click at [56, 235] on div at bounding box center [60, 234] width 13 height 13
click at [529, 34] on button "Options" at bounding box center [527, 34] width 31 height 9
click at [526, 66] on button "Email" at bounding box center [532, 67] width 40 height 10
click at [489, 38] on button "Close" at bounding box center [493, 34] width 31 height 9
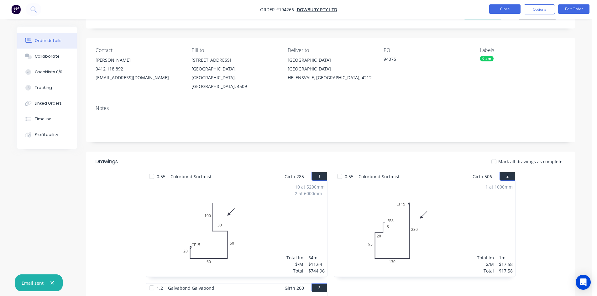
click at [504, 13] on button "Close" at bounding box center [505, 8] width 31 height 9
